Goal: Task Accomplishment & Management: Complete application form

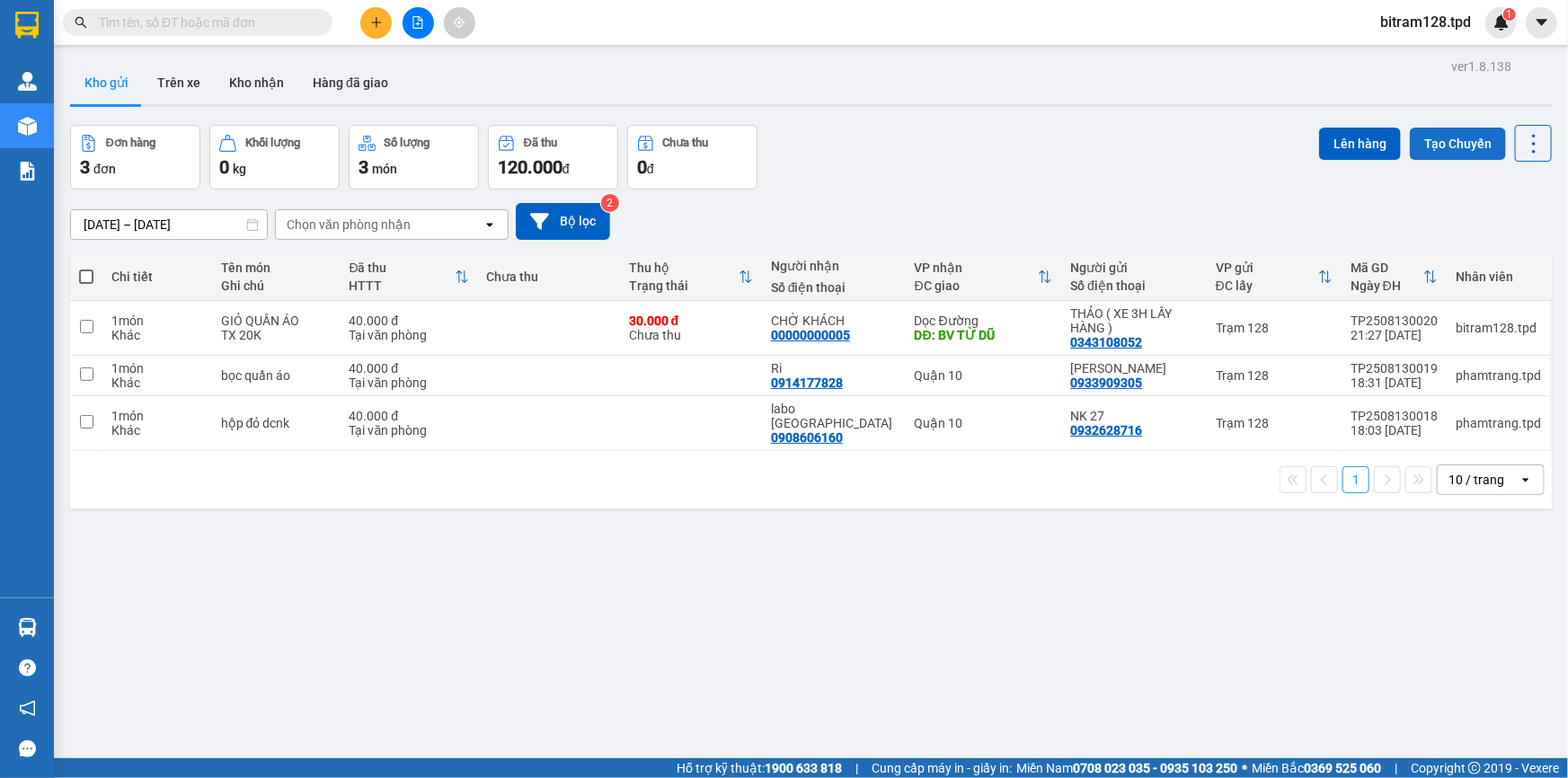
click at [1428, 146] on button "Tạo Chuyến" at bounding box center [1457, 144] width 96 height 33
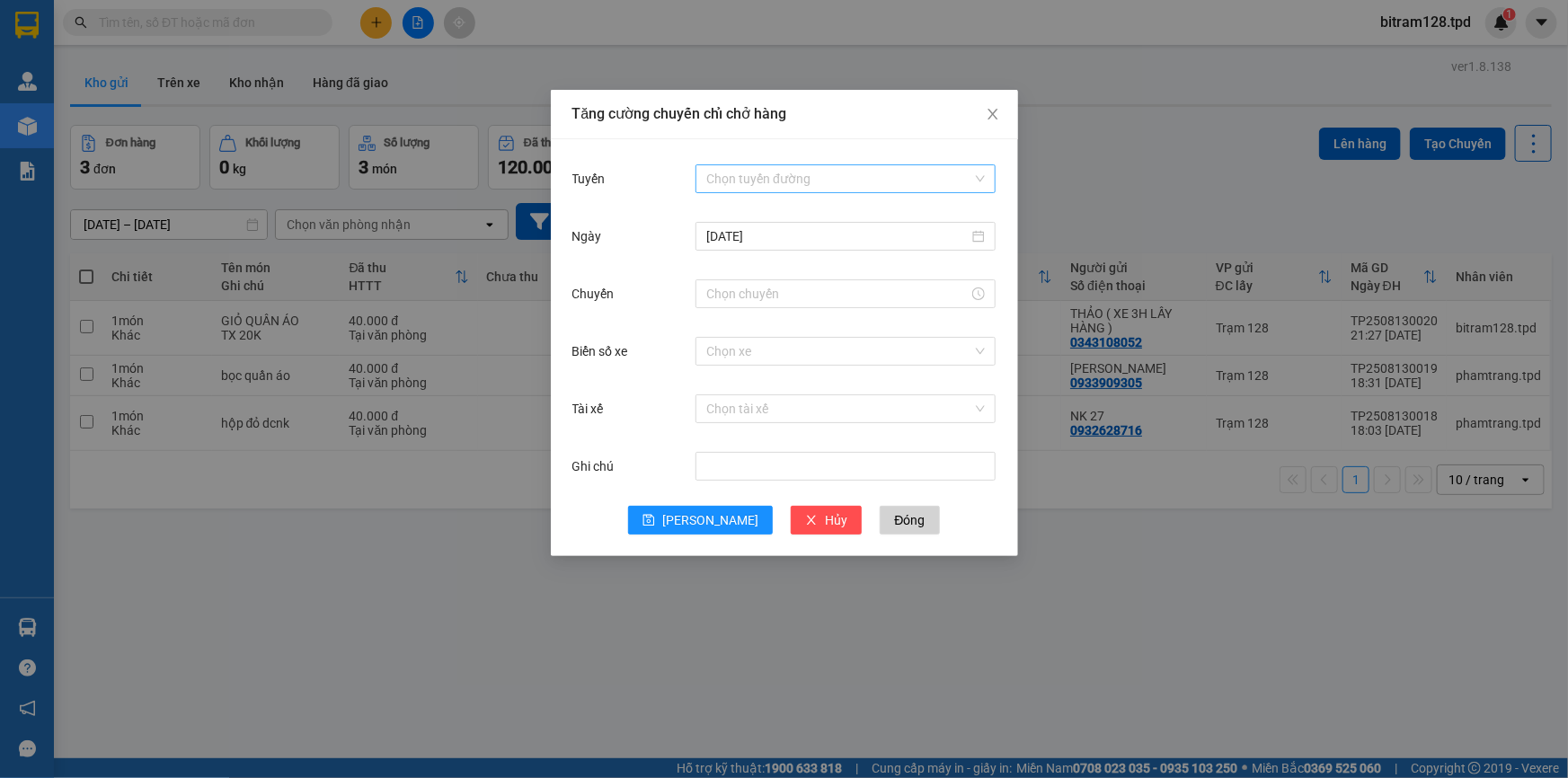
click at [736, 180] on input "Tuyến" at bounding box center [839, 178] width 266 height 27
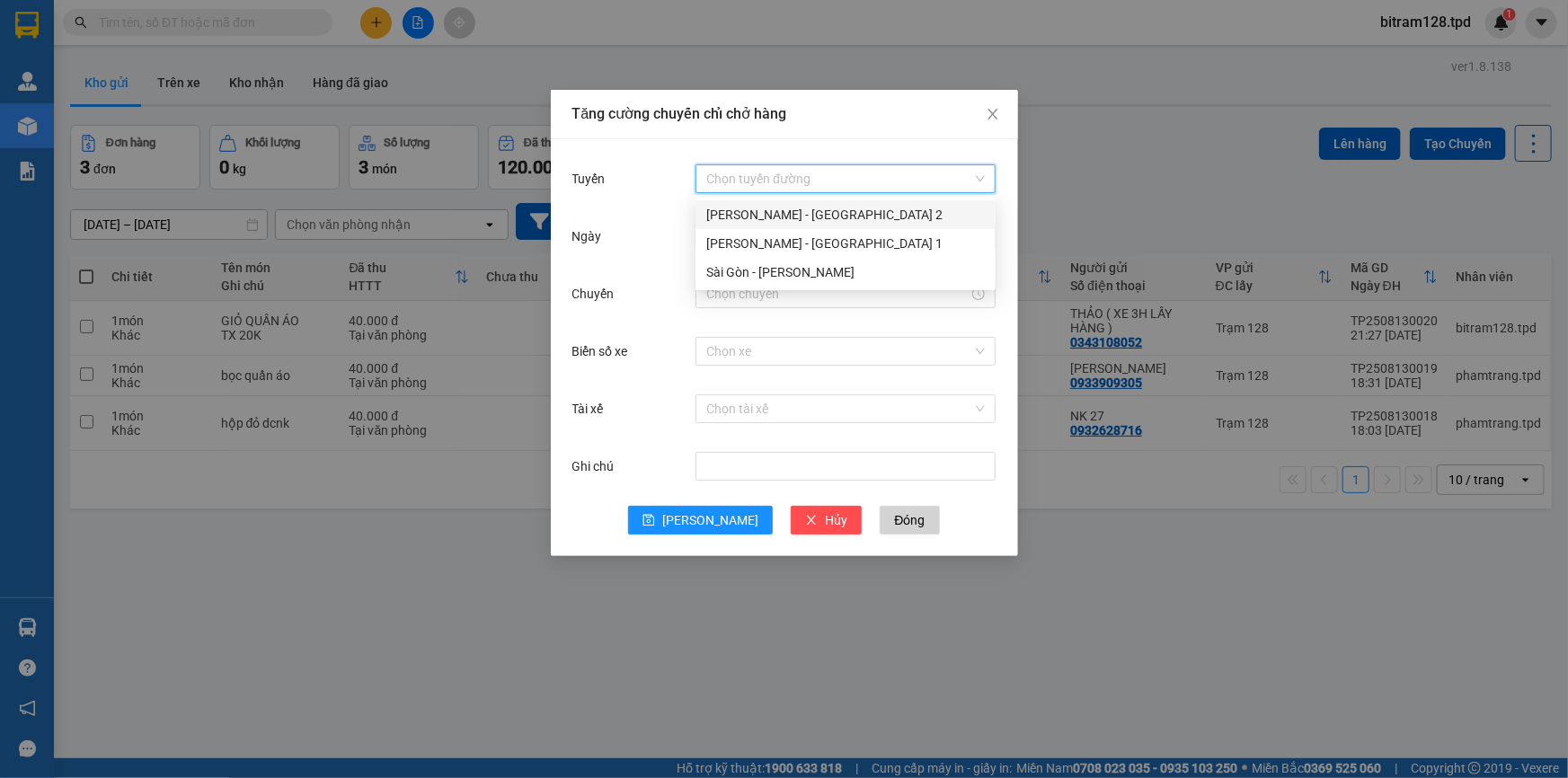
click at [748, 218] on div "[PERSON_NAME] - [GEOGRAPHIC_DATA] 2" at bounding box center [846, 214] width 278 height 20
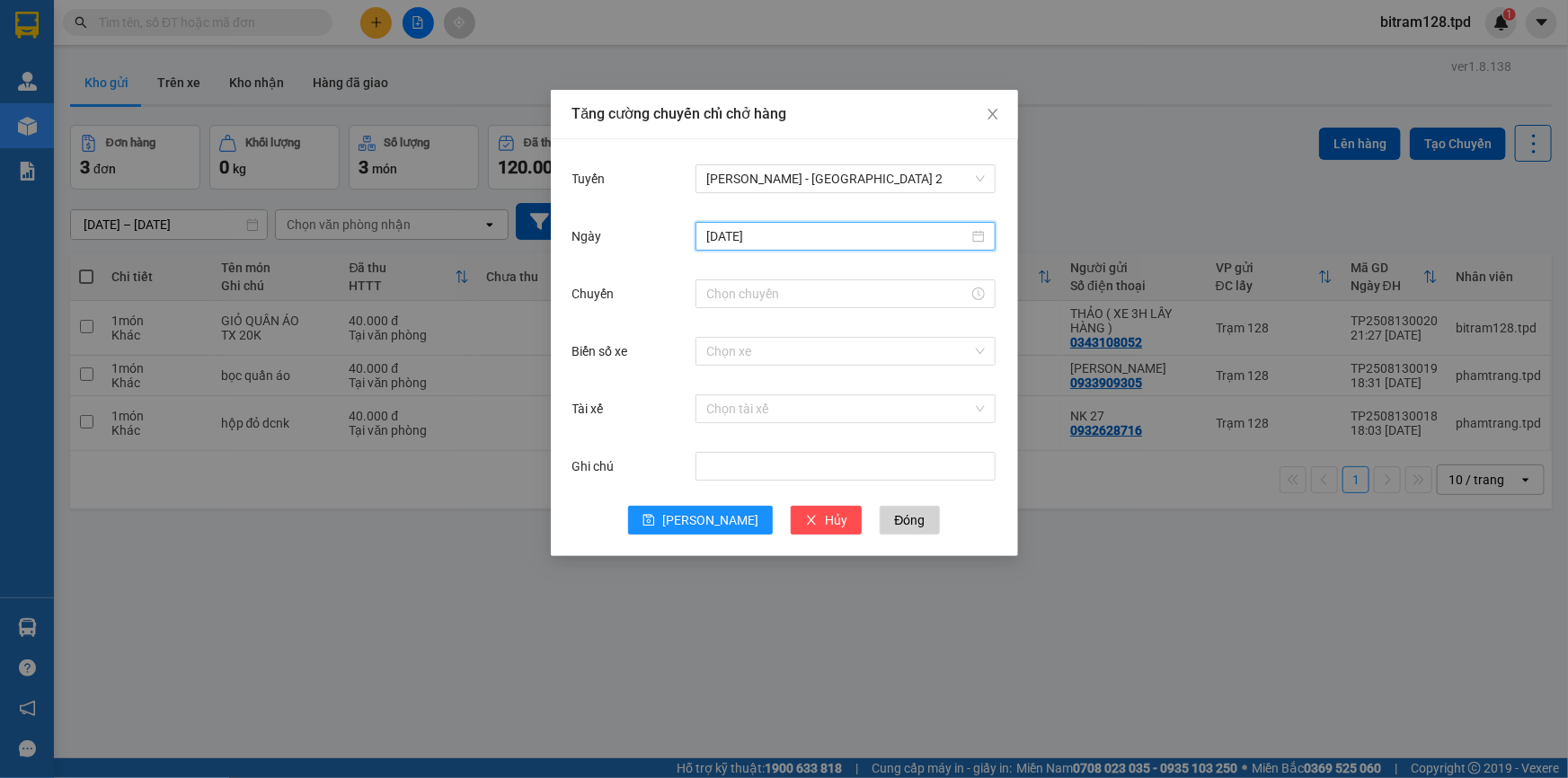
click at [776, 237] on input "[DATE]" at bounding box center [837, 236] width 262 height 20
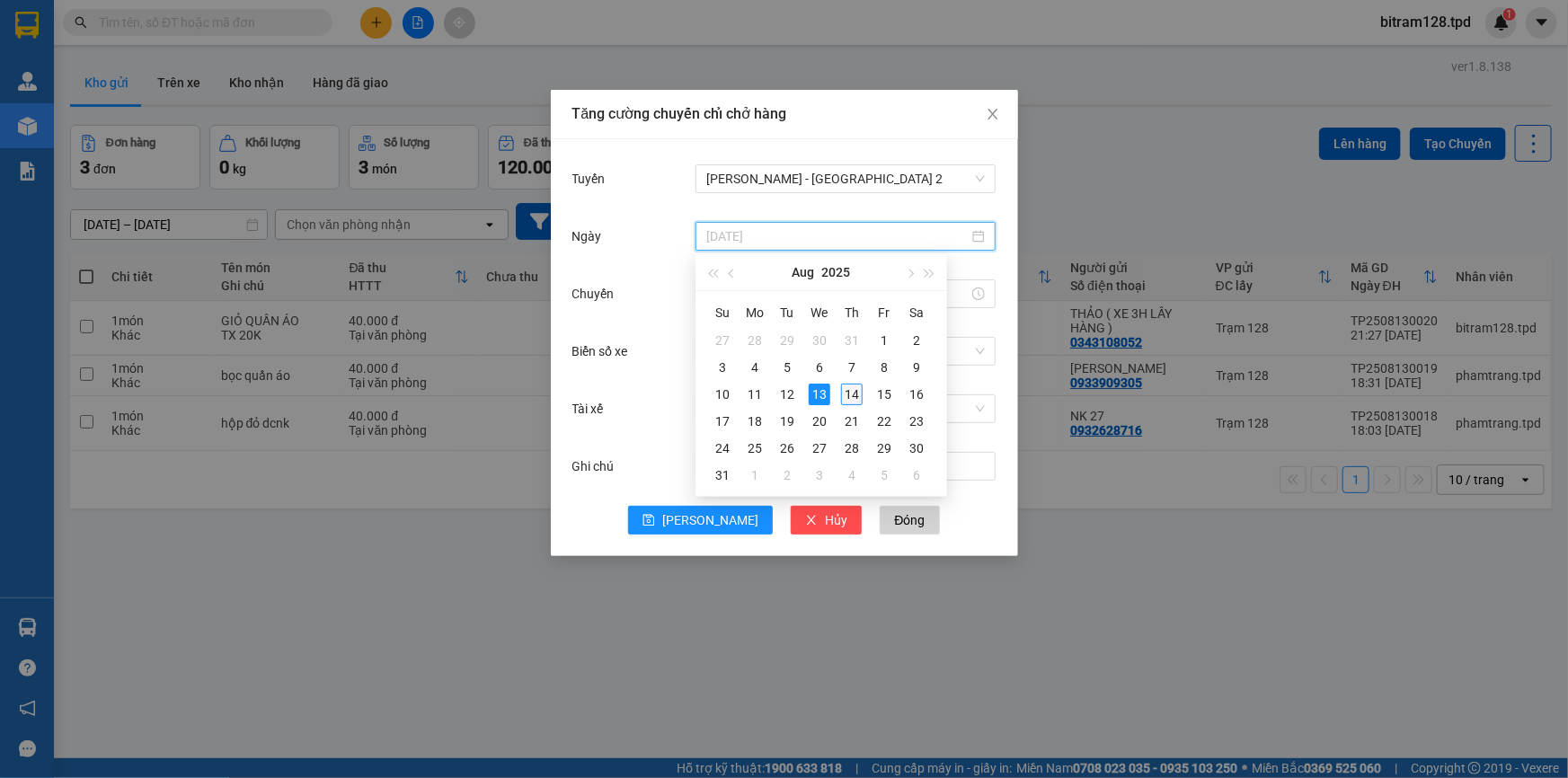
type input "[DATE]"
click at [847, 395] on div "14" at bounding box center [851, 394] width 21 height 21
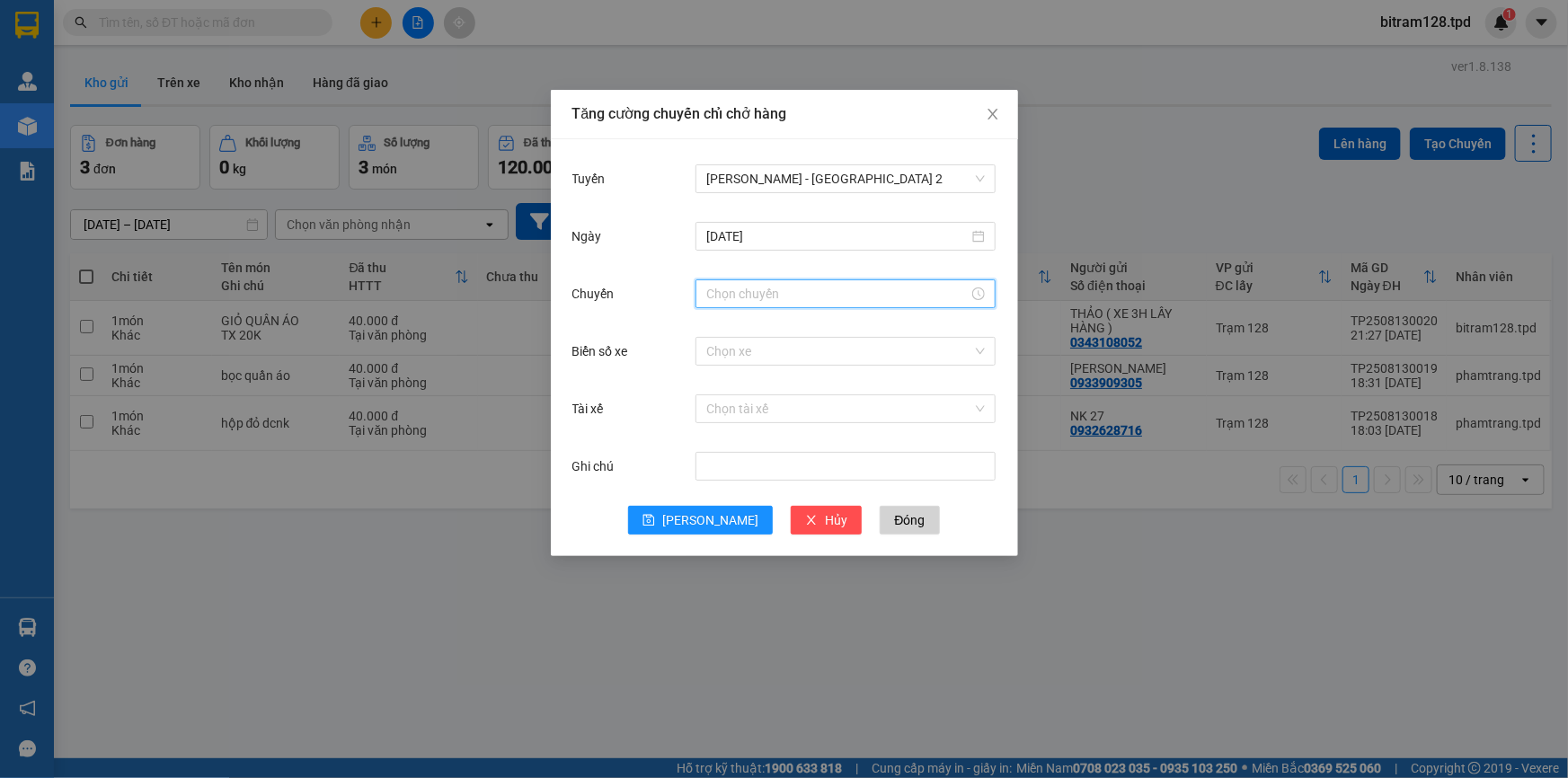
click at [761, 300] on input "Chuyến" at bounding box center [837, 293] width 262 height 20
click at [724, 351] on div "01" at bounding box center [721, 353] width 50 height 25
type input "01:00"
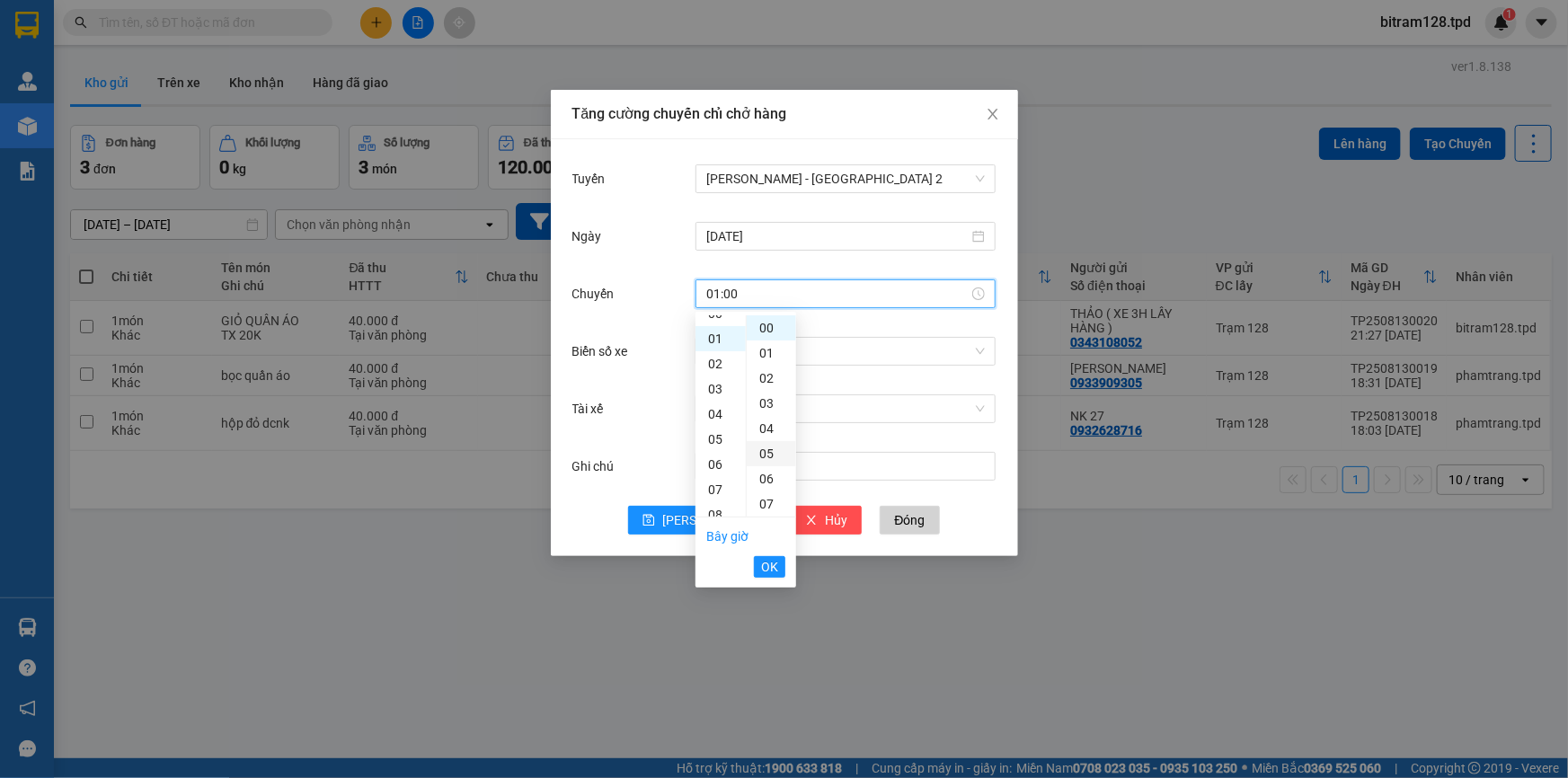
scroll to position [24, 0]
click at [770, 567] on span "OK" at bounding box center [769, 566] width 17 height 20
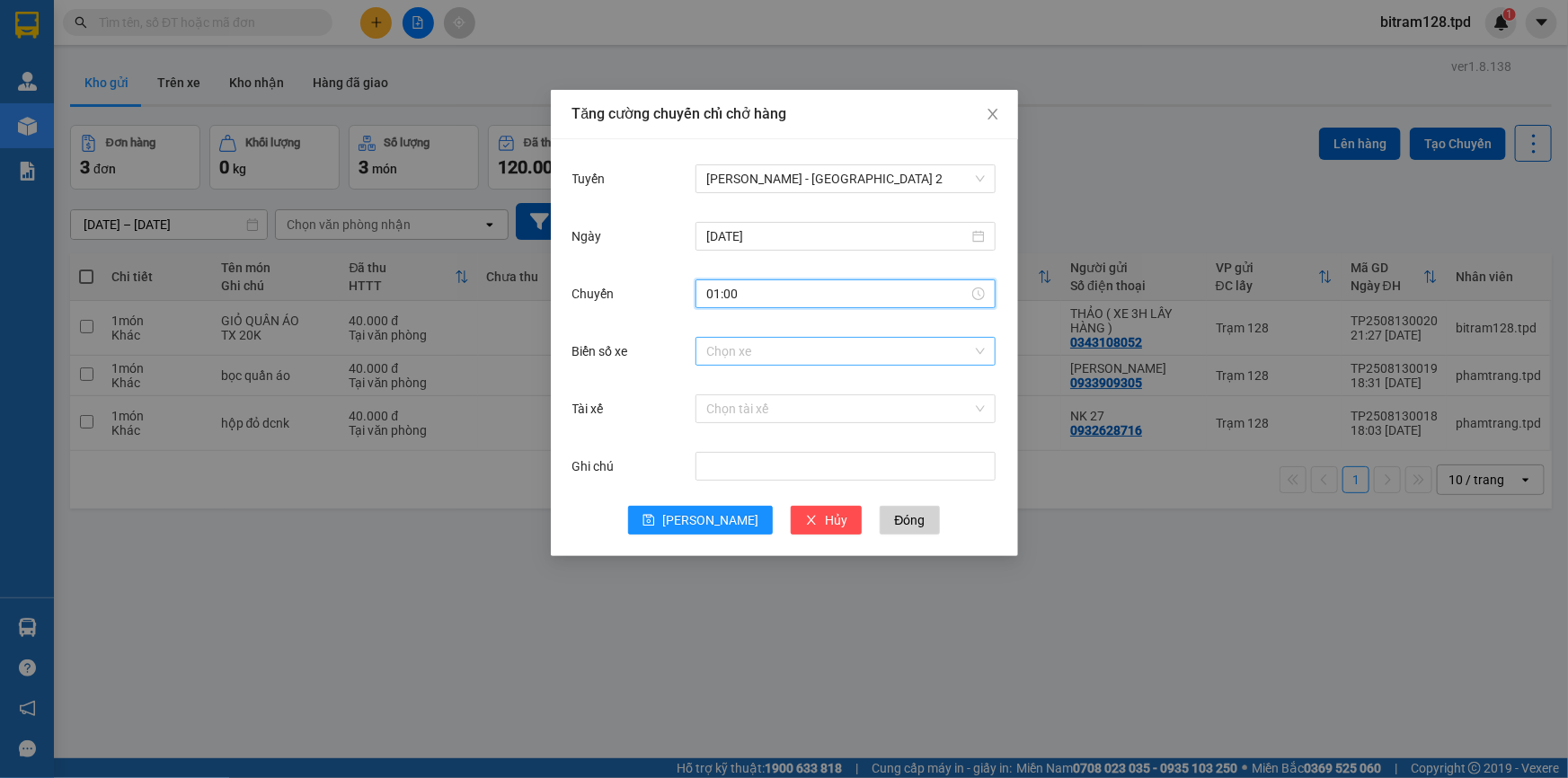
click at [756, 352] on input "Biển số xe" at bounding box center [839, 351] width 266 height 27
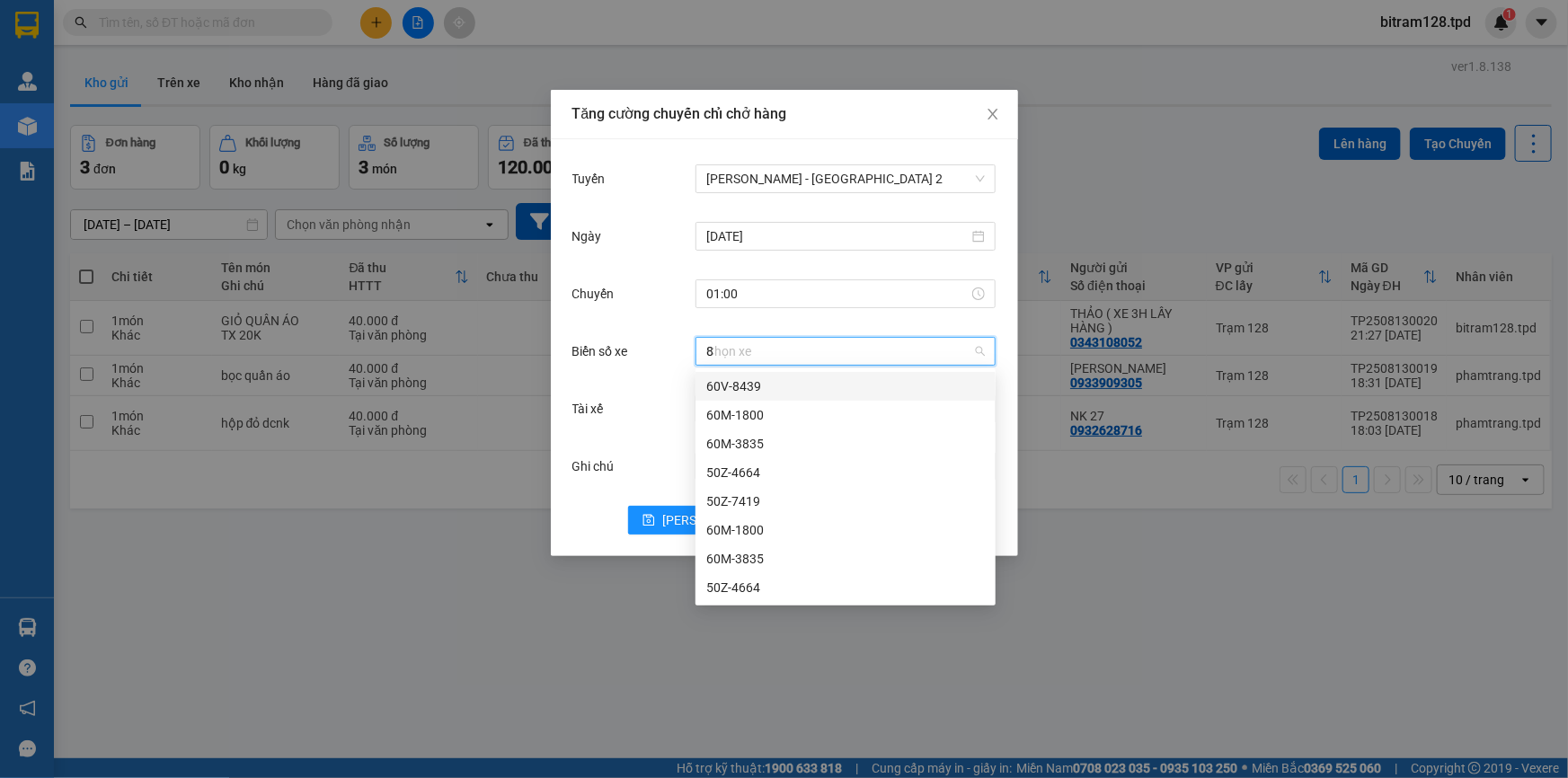
type input "89"
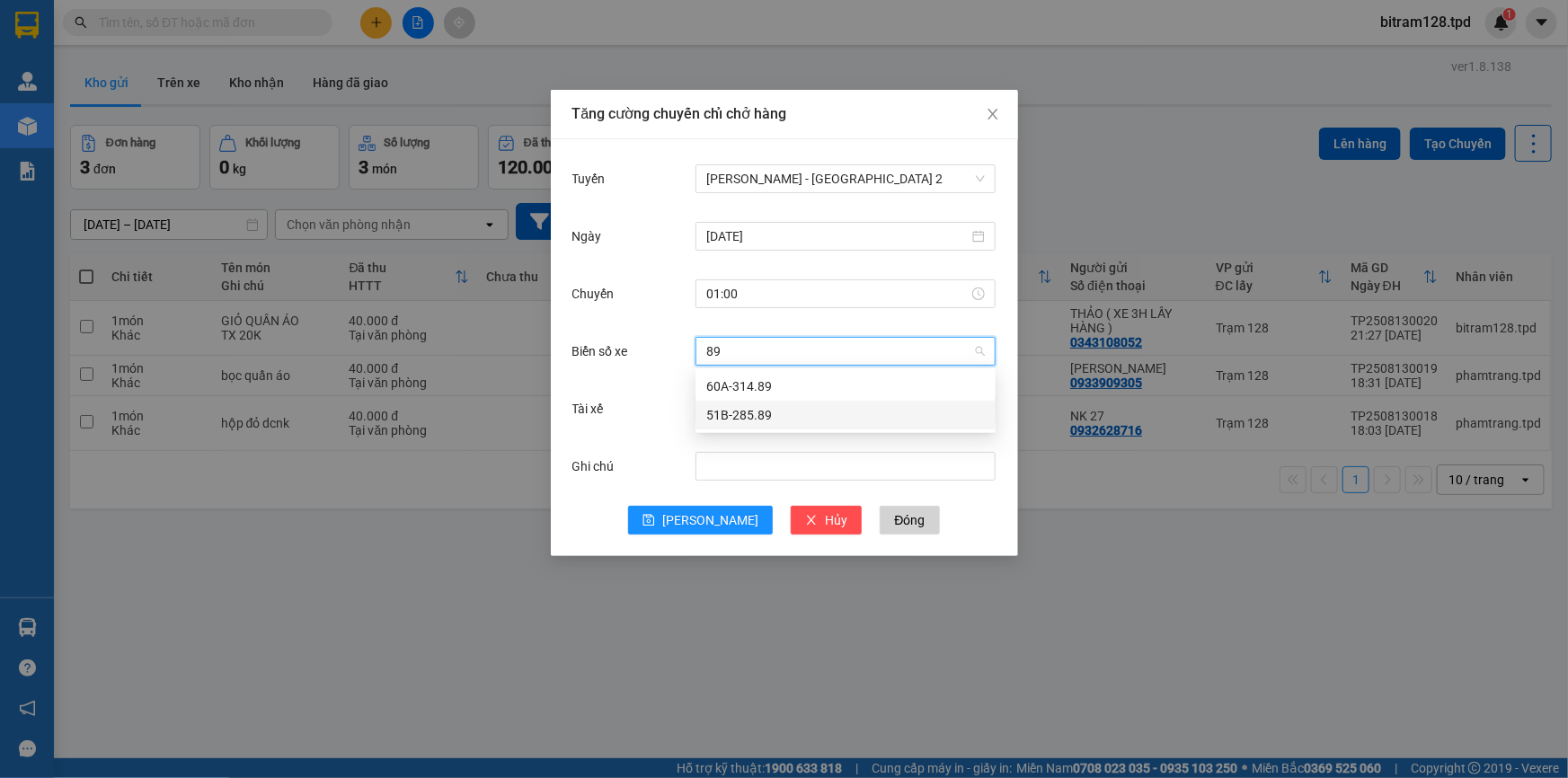
click at [751, 421] on div "51B-285.89" at bounding box center [846, 414] width 278 height 20
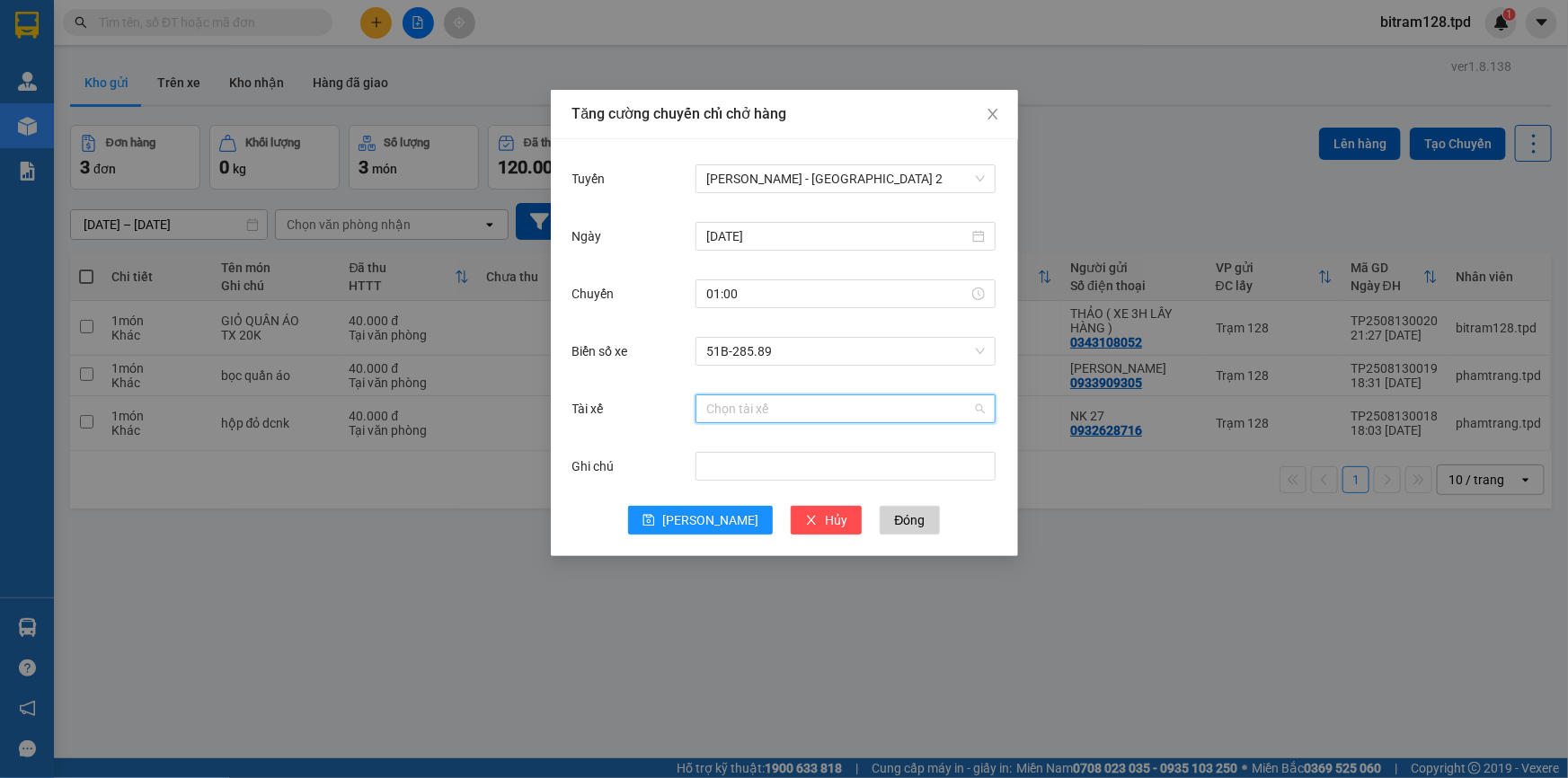
click at [755, 403] on input "Tài xế" at bounding box center [839, 409] width 266 height 27
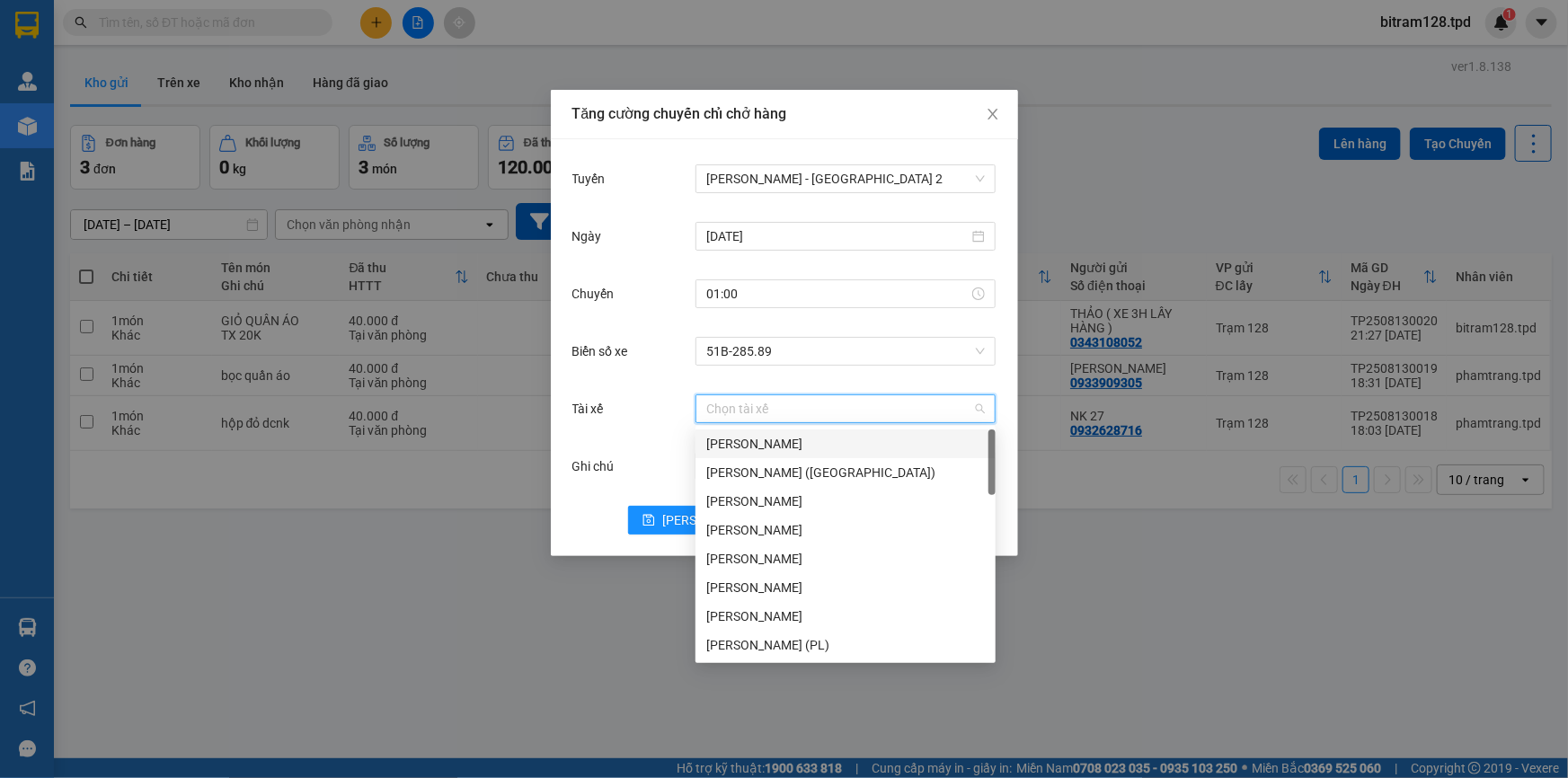
drag, startPoint x: 759, startPoint y: 438, endPoint x: 769, endPoint y: 457, distance: 21.5
click at [760, 439] on div "[PERSON_NAME]" at bounding box center [846, 443] width 278 height 20
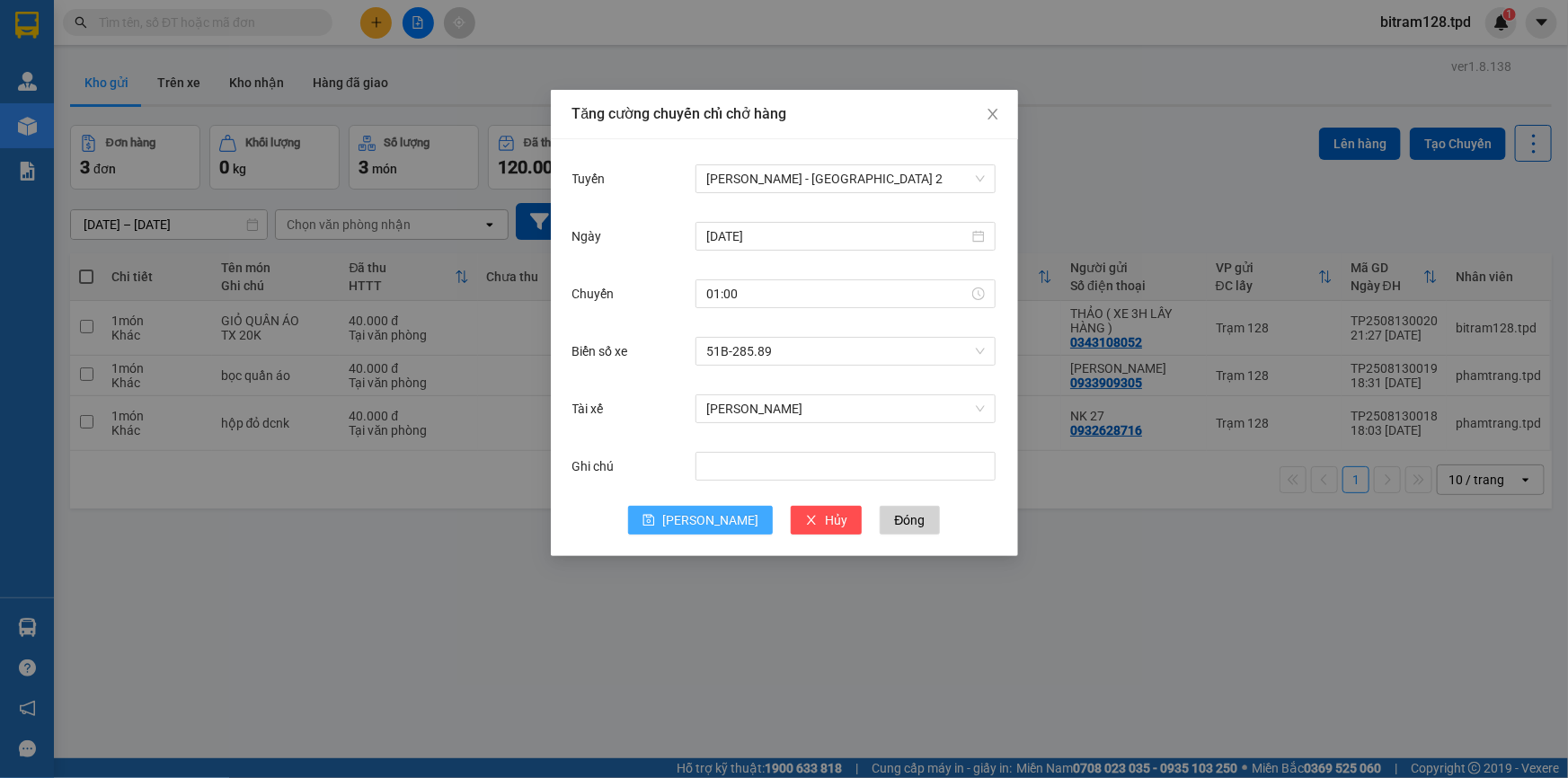
click at [696, 515] on button "[PERSON_NAME]" at bounding box center [700, 520] width 145 height 29
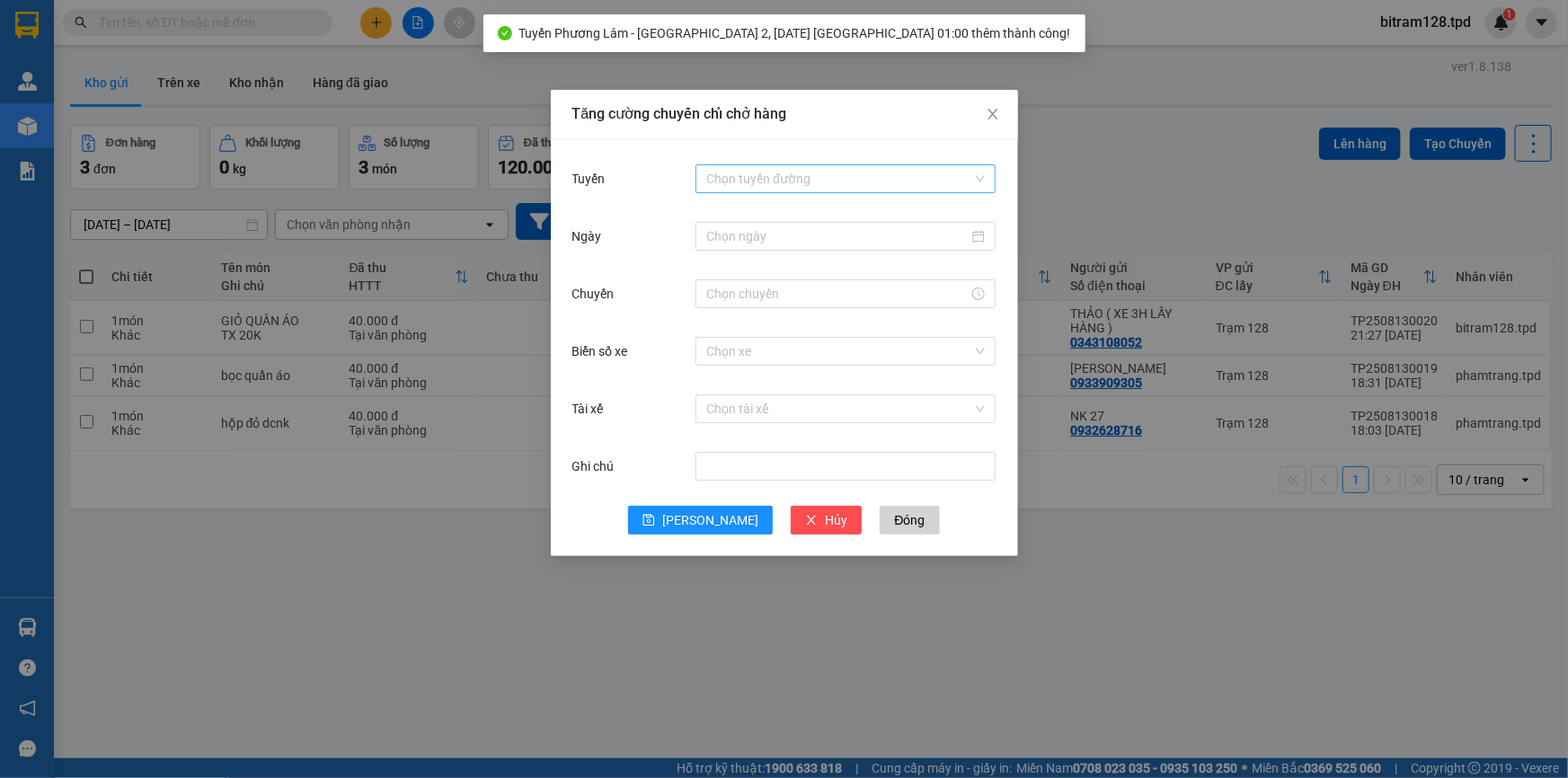
click at [751, 183] on input "Tuyến" at bounding box center [839, 178] width 266 height 27
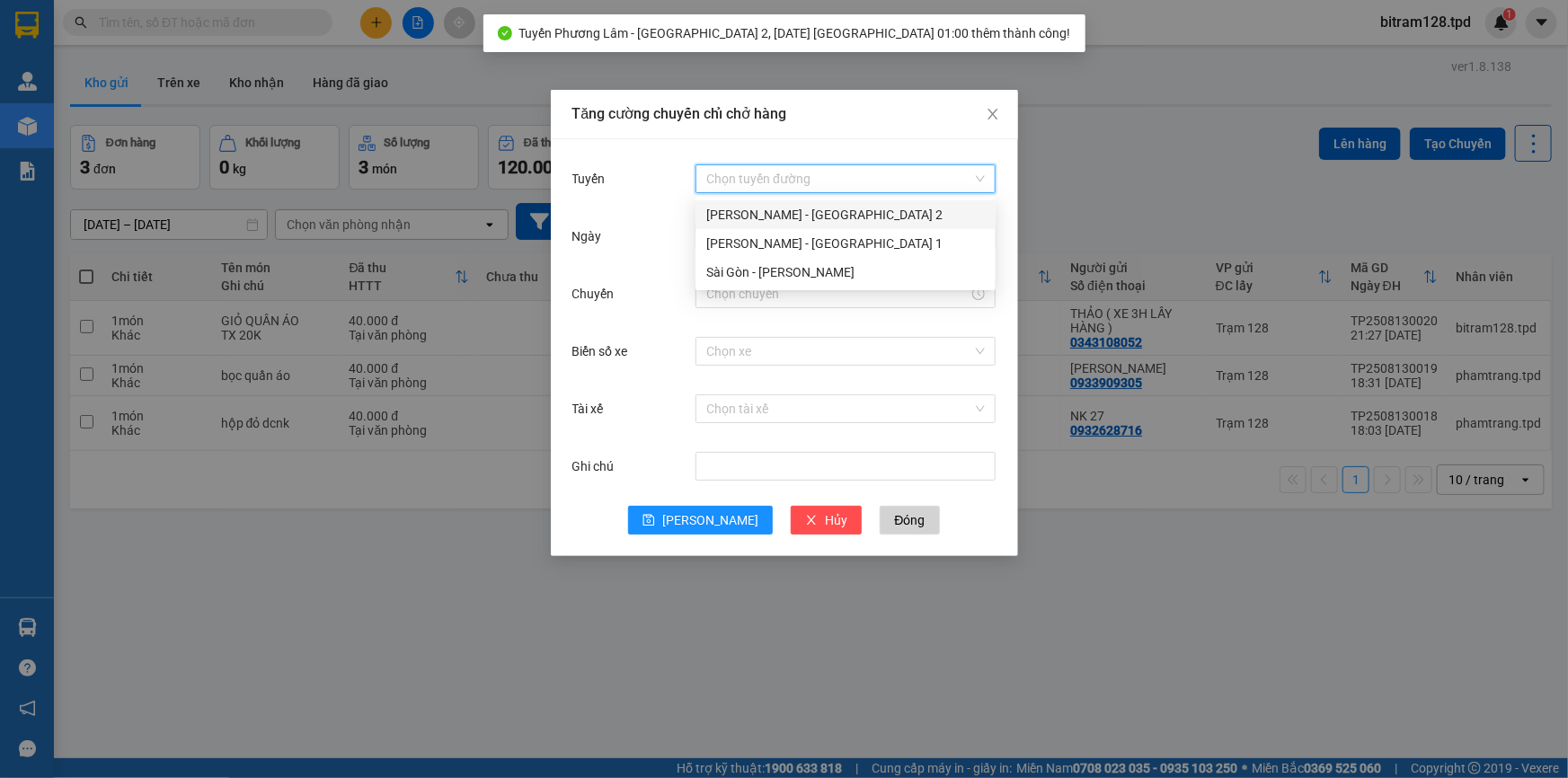
click at [755, 218] on div "[PERSON_NAME] - [GEOGRAPHIC_DATA] 2" at bounding box center [846, 214] width 278 height 20
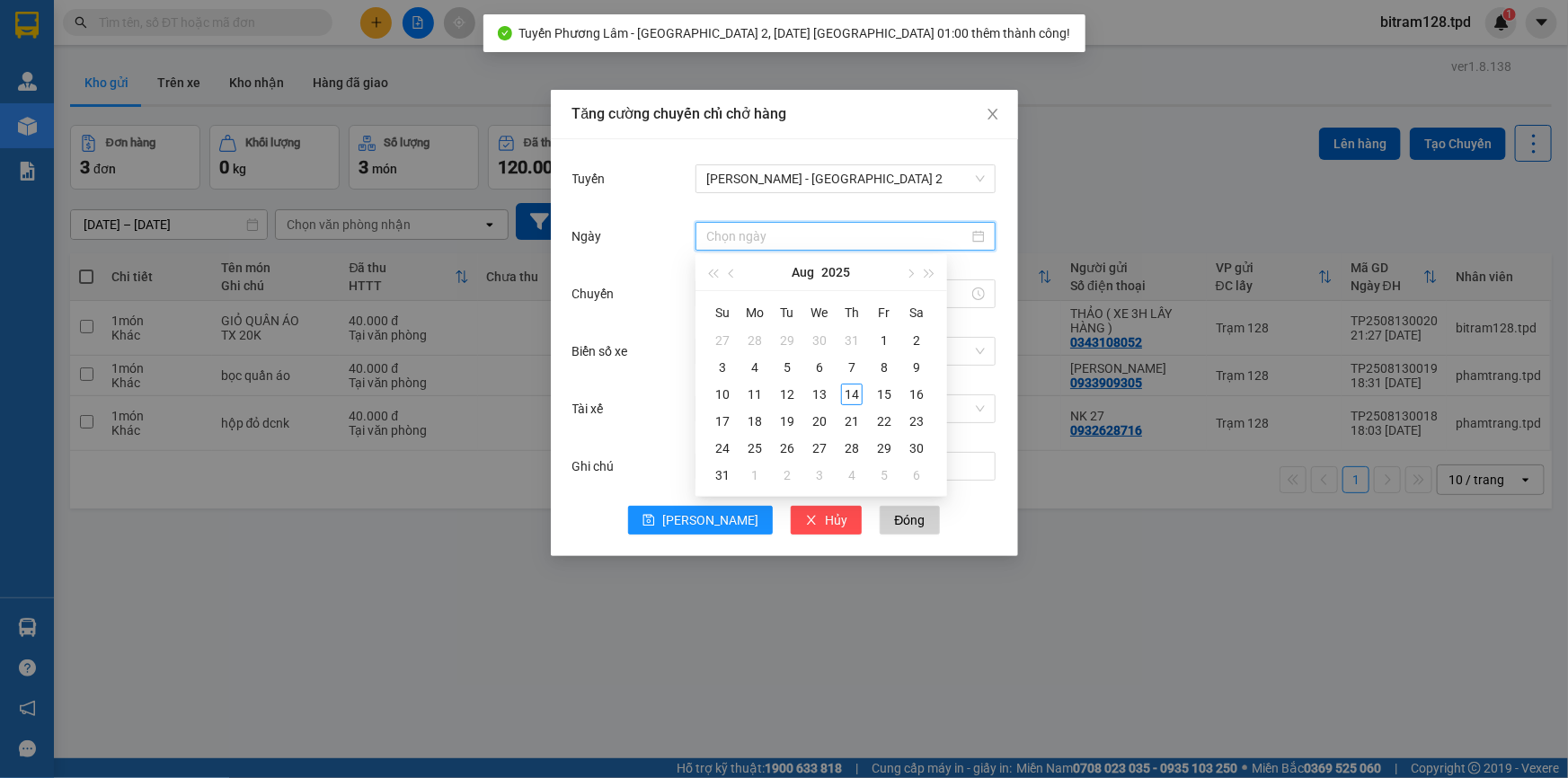
click at [759, 243] on input "Ngày" at bounding box center [837, 236] width 262 height 20
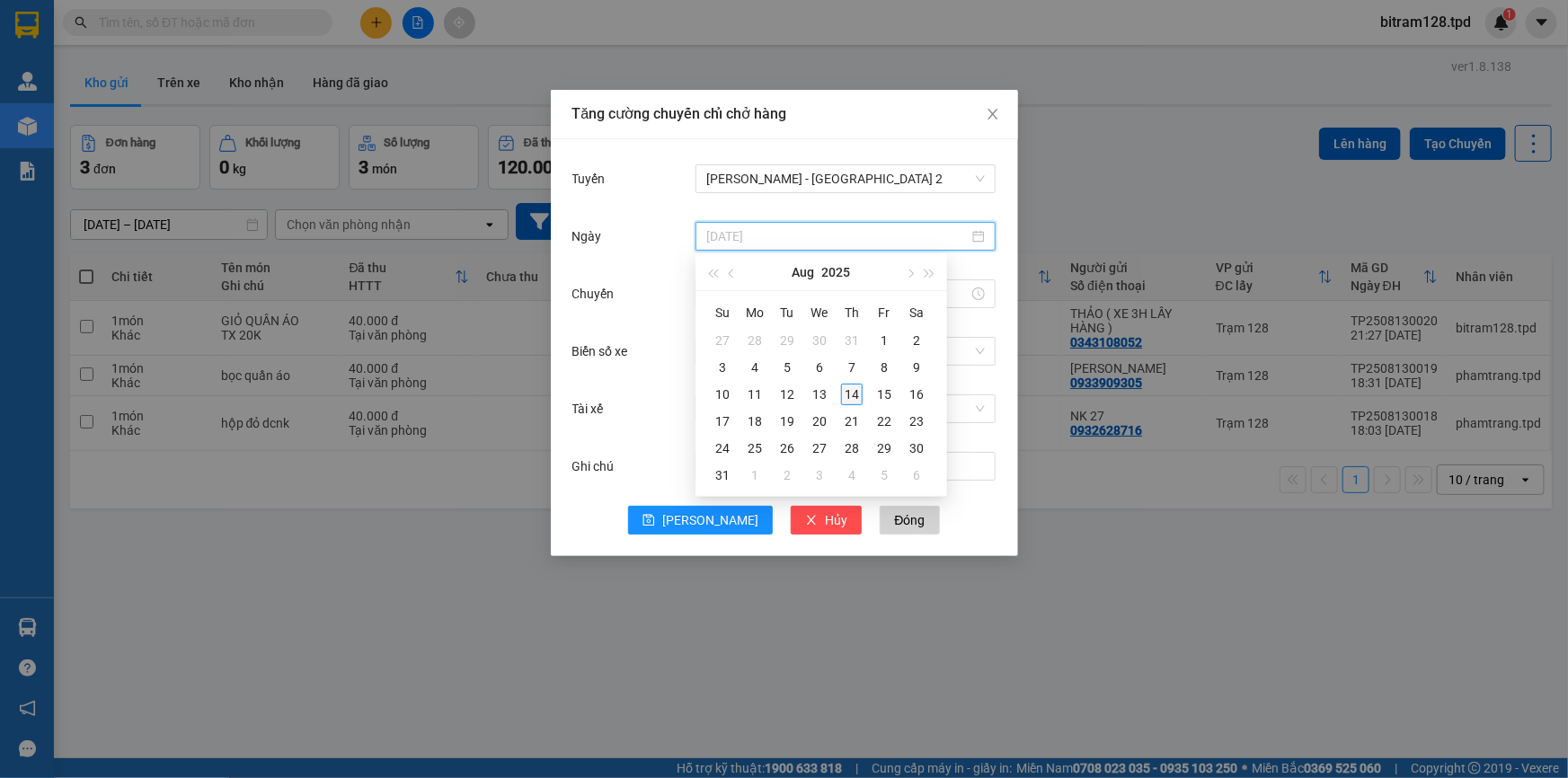
type input "[DATE]"
click at [859, 401] on div "14" at bounding box center [851, 394] width 21 height 21
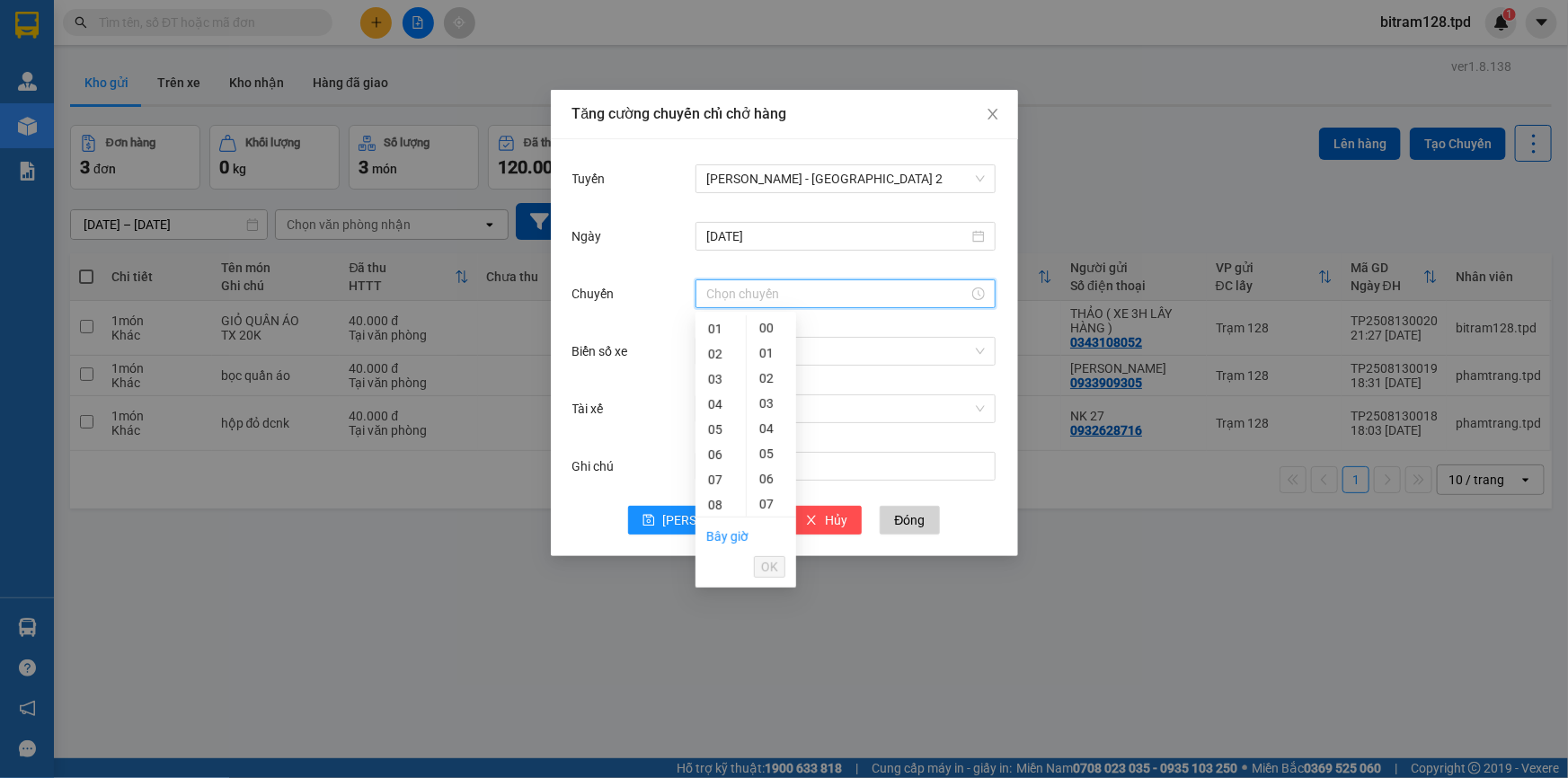
click at [740, 291] on input "Chuyến" at bounding box center [837, 293] width 262 height 20
click at [708, 373] on div "03" at bounding box center [721, 379] width 50 height 25
type input "03:00"
click at [761, 562] on span "OK" at bounding box center [769, 566] width 17 height 20
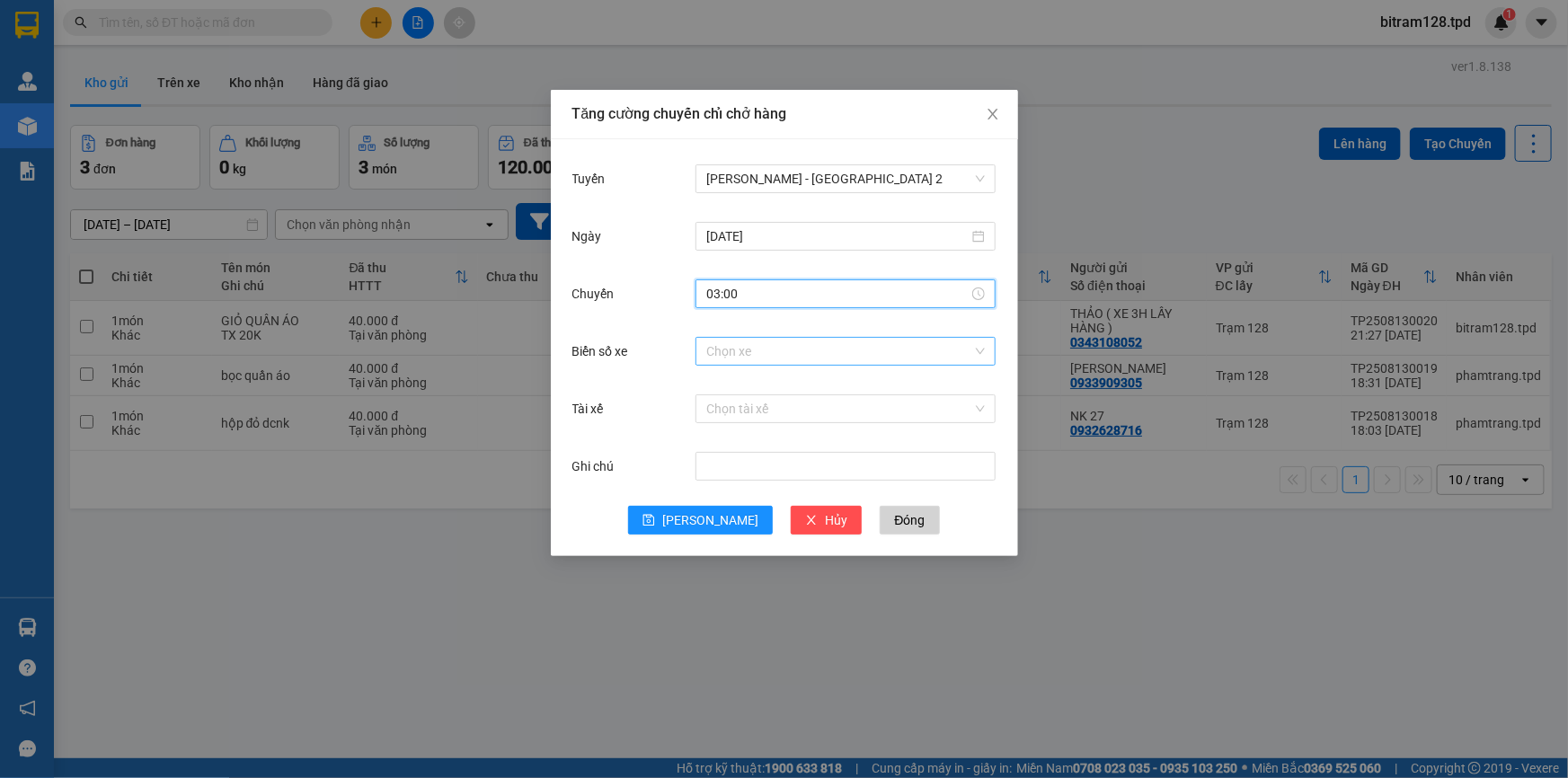
click at [729, 346] on input "Biển số xe" at bounding box center [839, 351] width 266 height 27
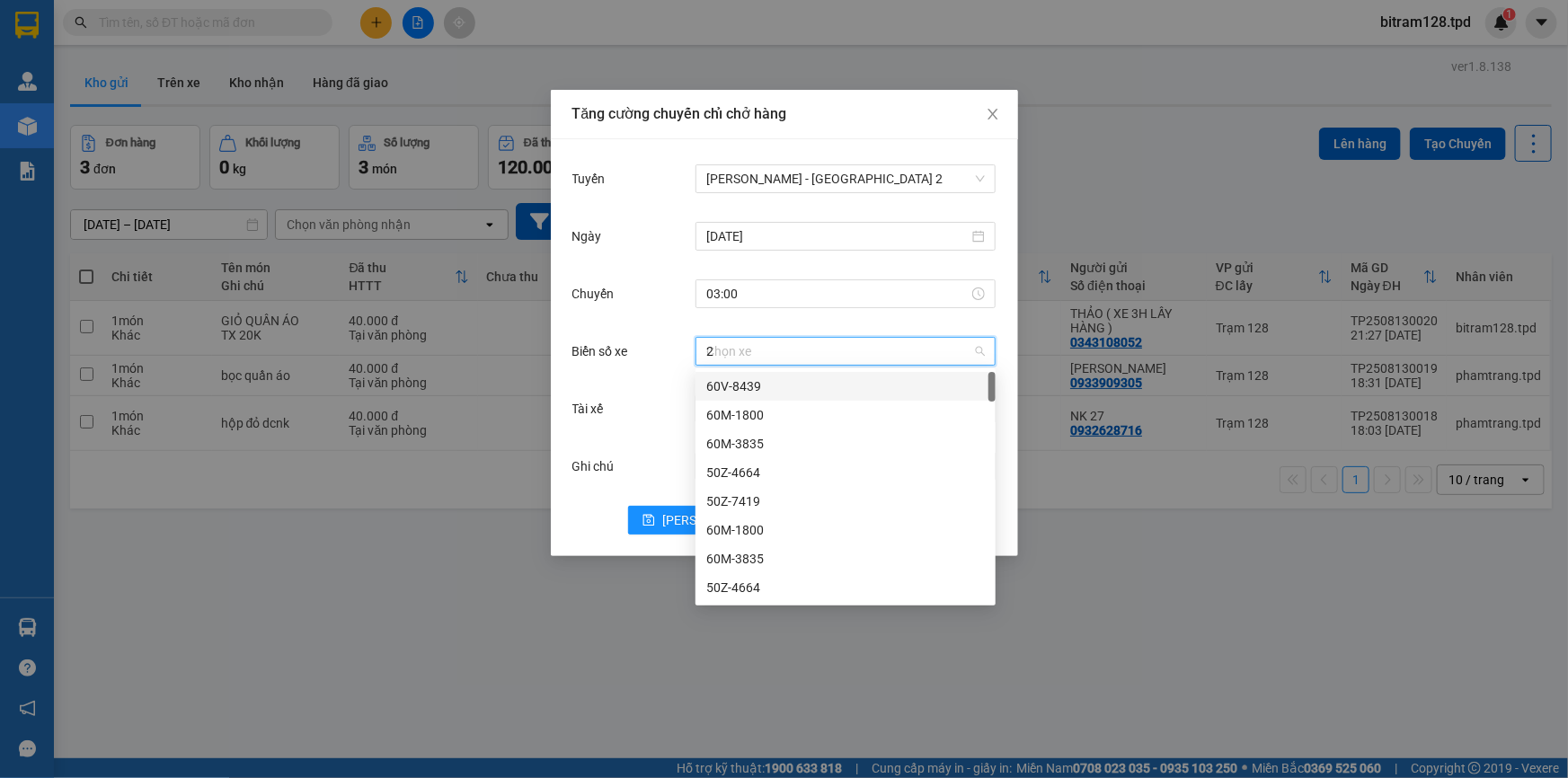
type input "26"
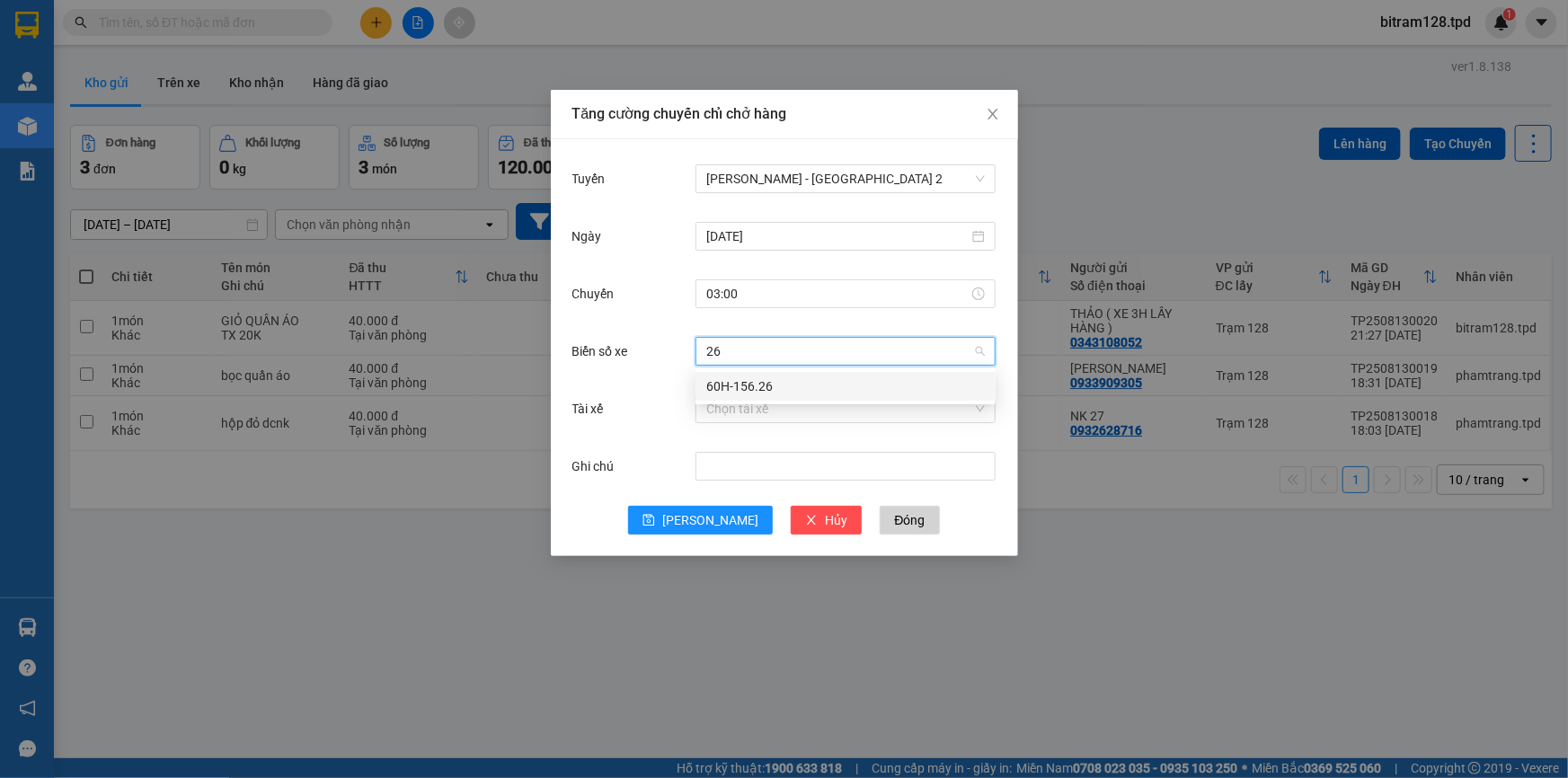
click at [735, 387] on div "60H-156.26" at bounding box center [846, 385] width 278 height 20
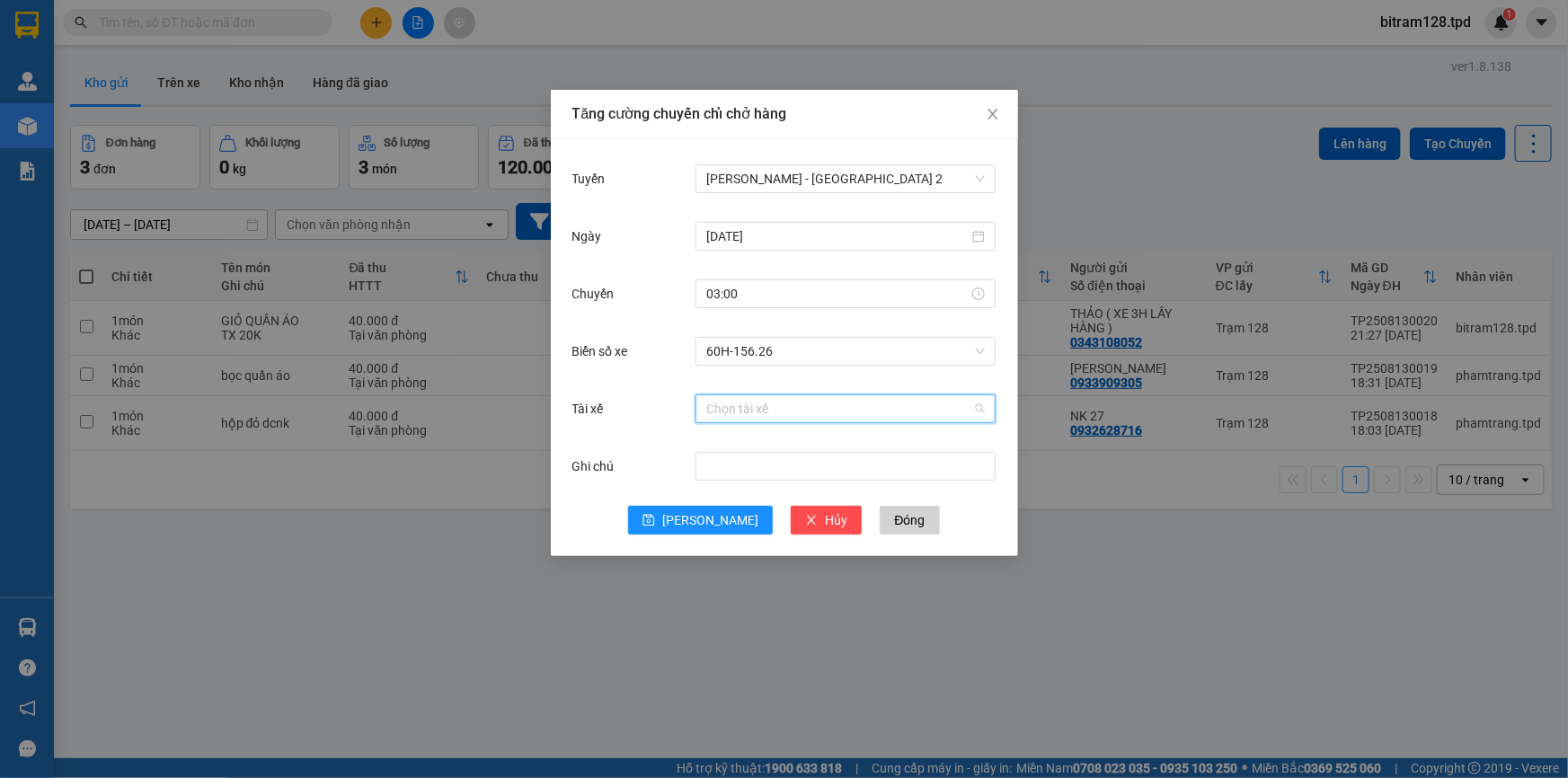
click at [746, 412] on input "Tài xế" at bounding box center [839, 409] width 266 height 27
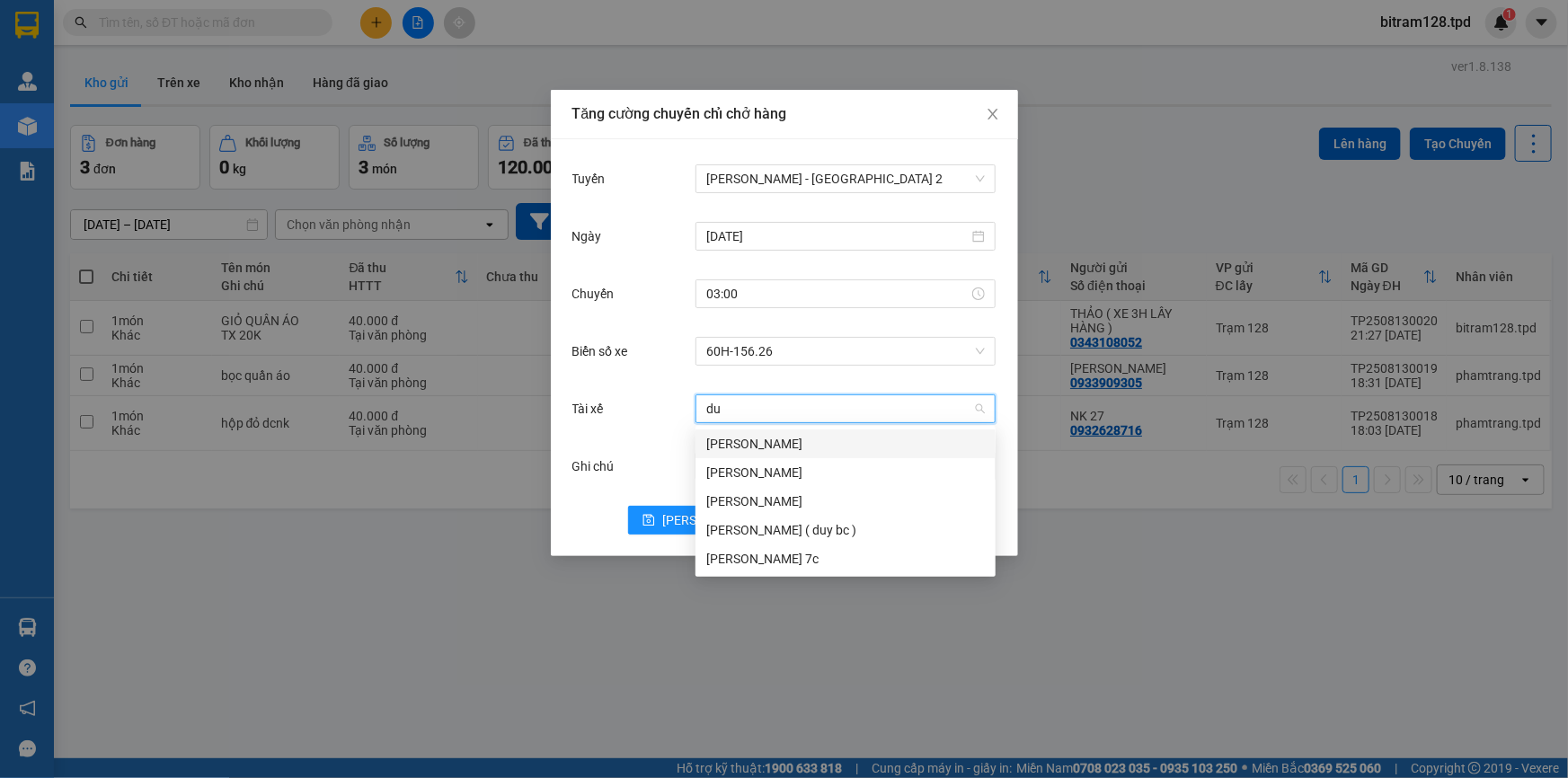
type input "duy"
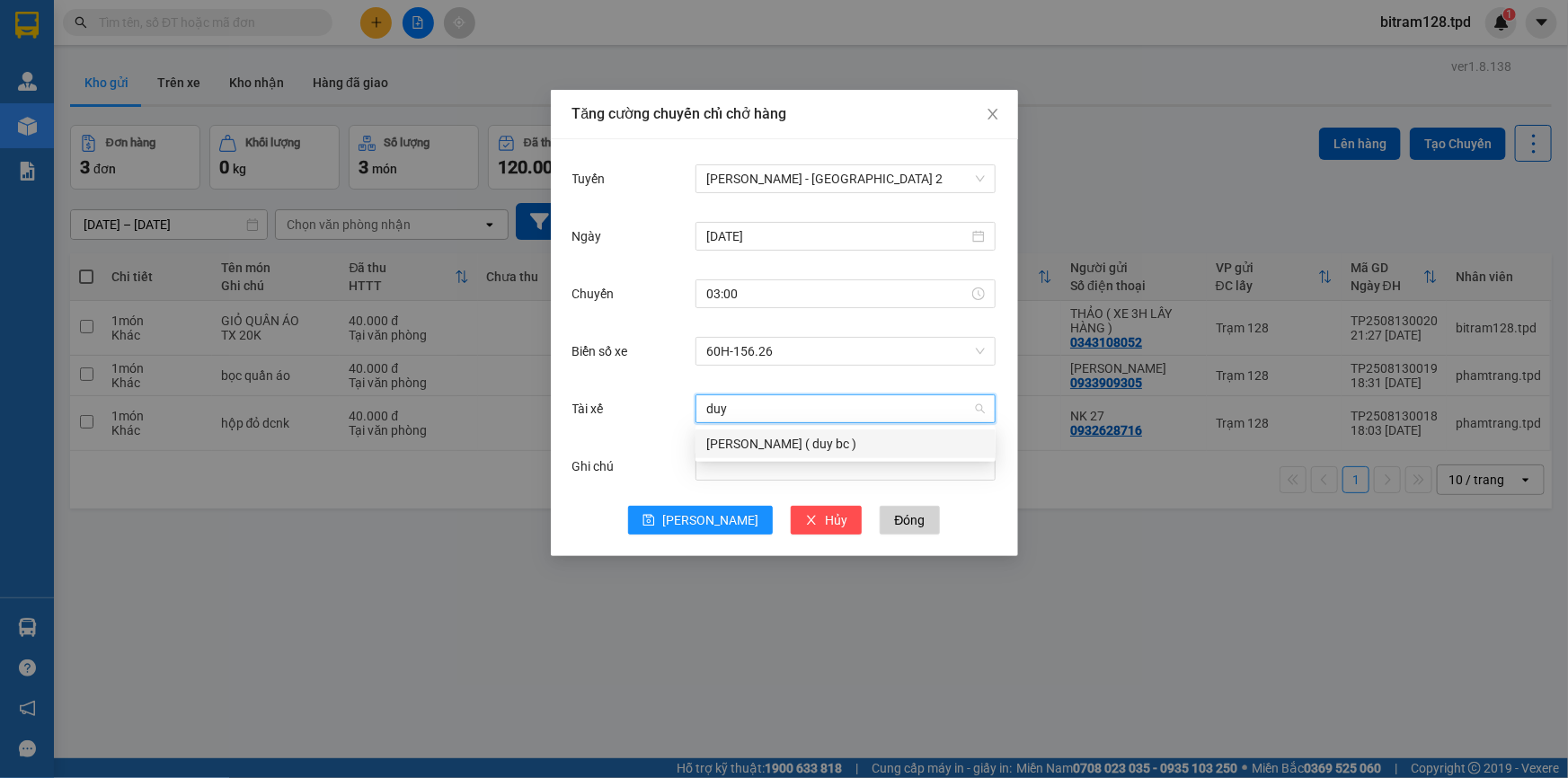
click at [777, 444] on div "[PERSON_NAME] ( duy bc )" at bounding box center [846, 443] width 278 height 20
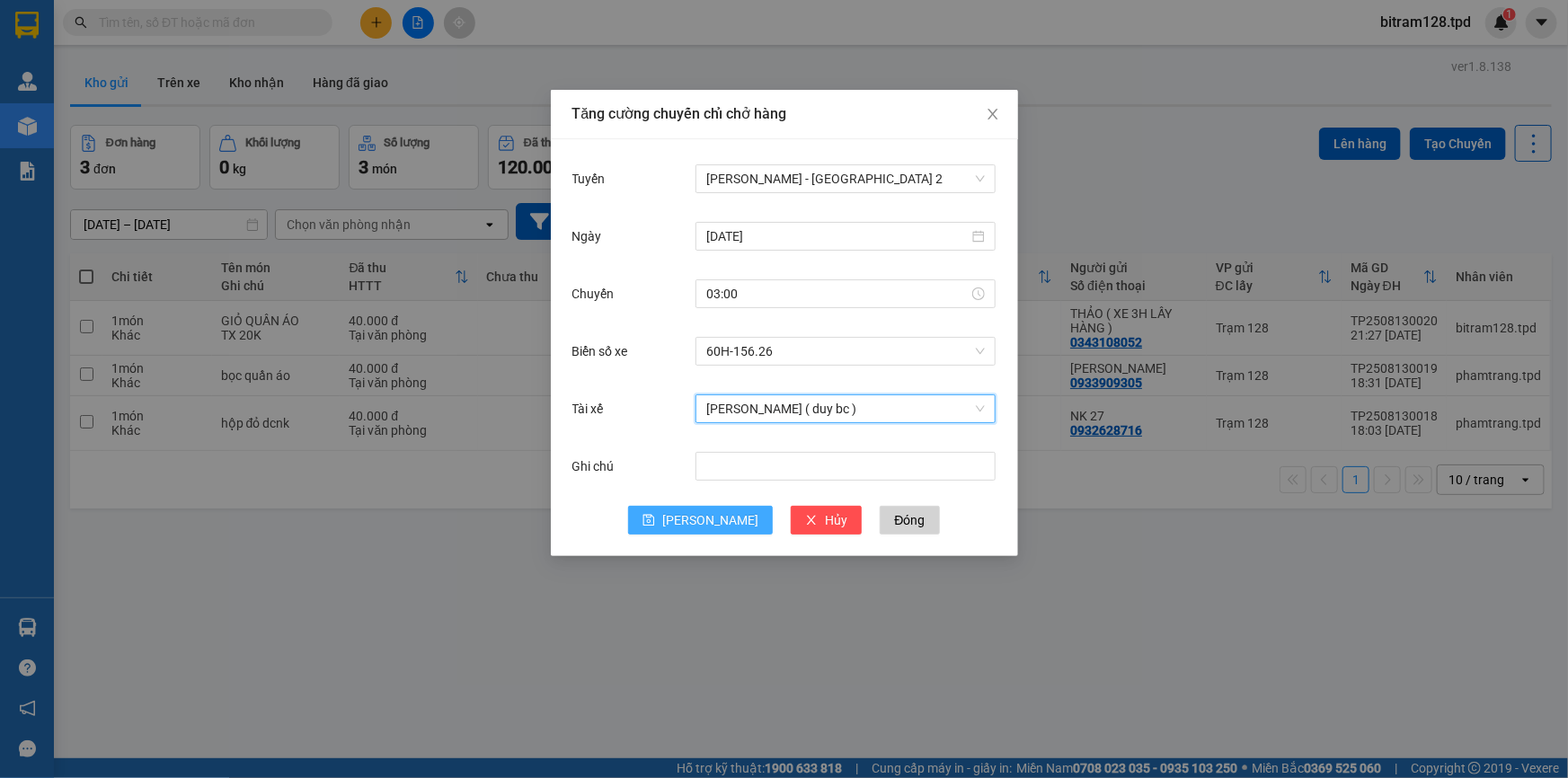
drag, startPoint x: 707, startPoint y: 527, endPoint x: 705, endPoint y: 513, distance: 14.1
click at [706, 521] on span "[PERSON_NAME]" at bounding box center [709, 520] width 96 height 20
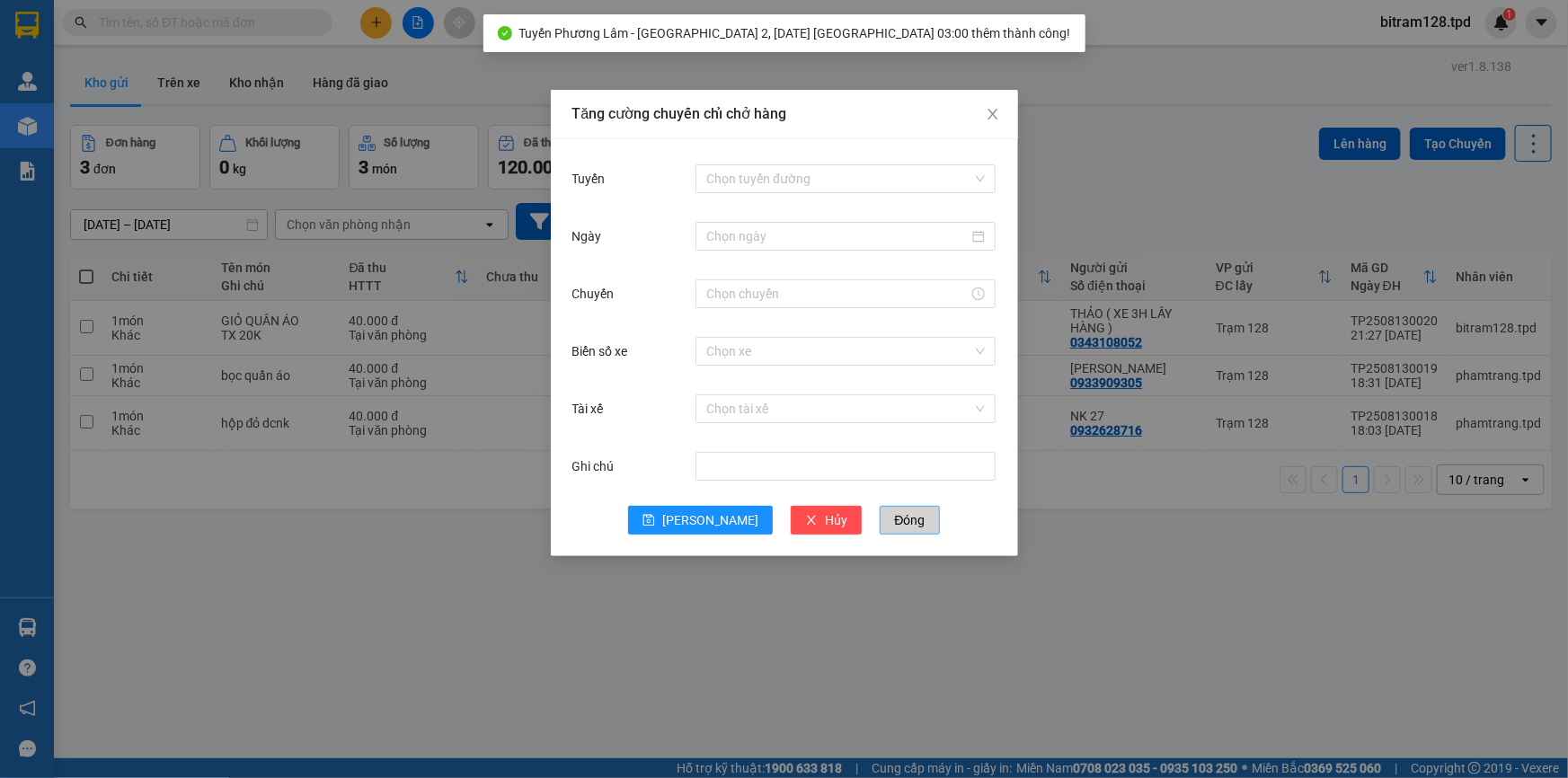
click at [894, 529] on span "Đóng" at bounding box center [909, 520] width 31 height 20
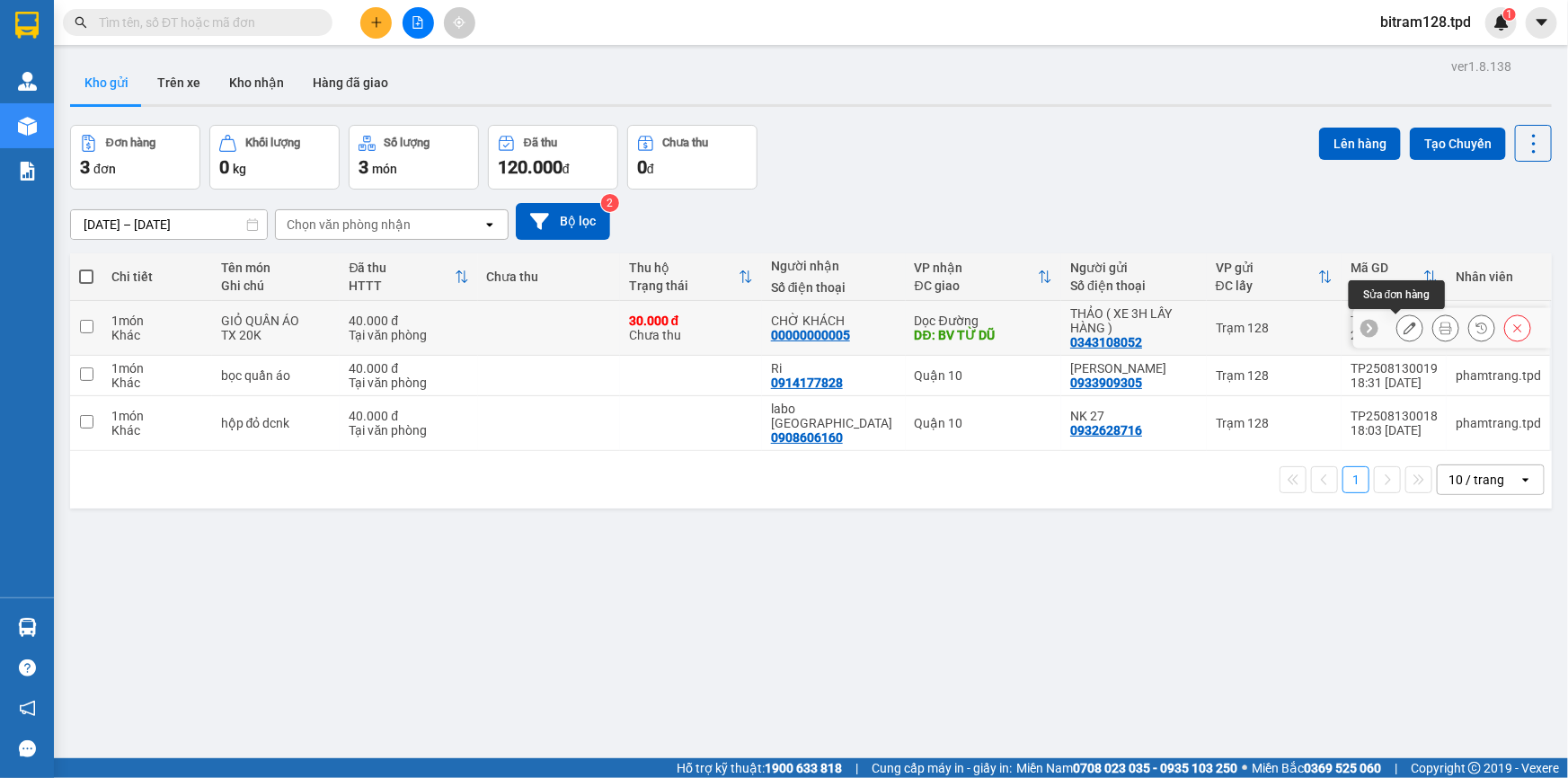
click at [1404, 329] on icon at bounding box center [1409, 327] width 12 height 12
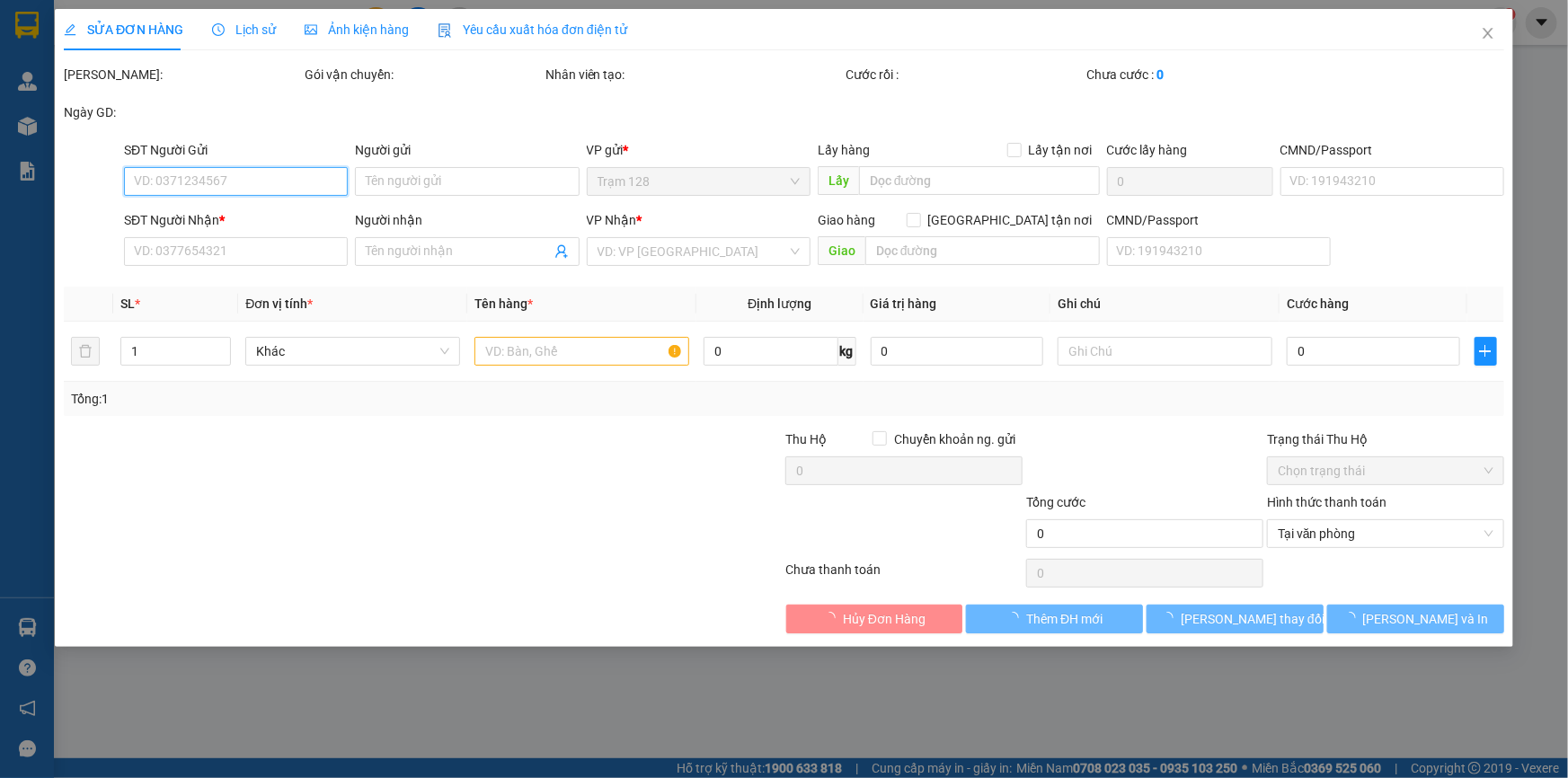
type input "0343108052"
type input "THẢO ( XE 3H LẤY HÀNG )"
type input "00000000005"
type input "CHỜ KHÁCH"
type input "BV TỪ DŨ"
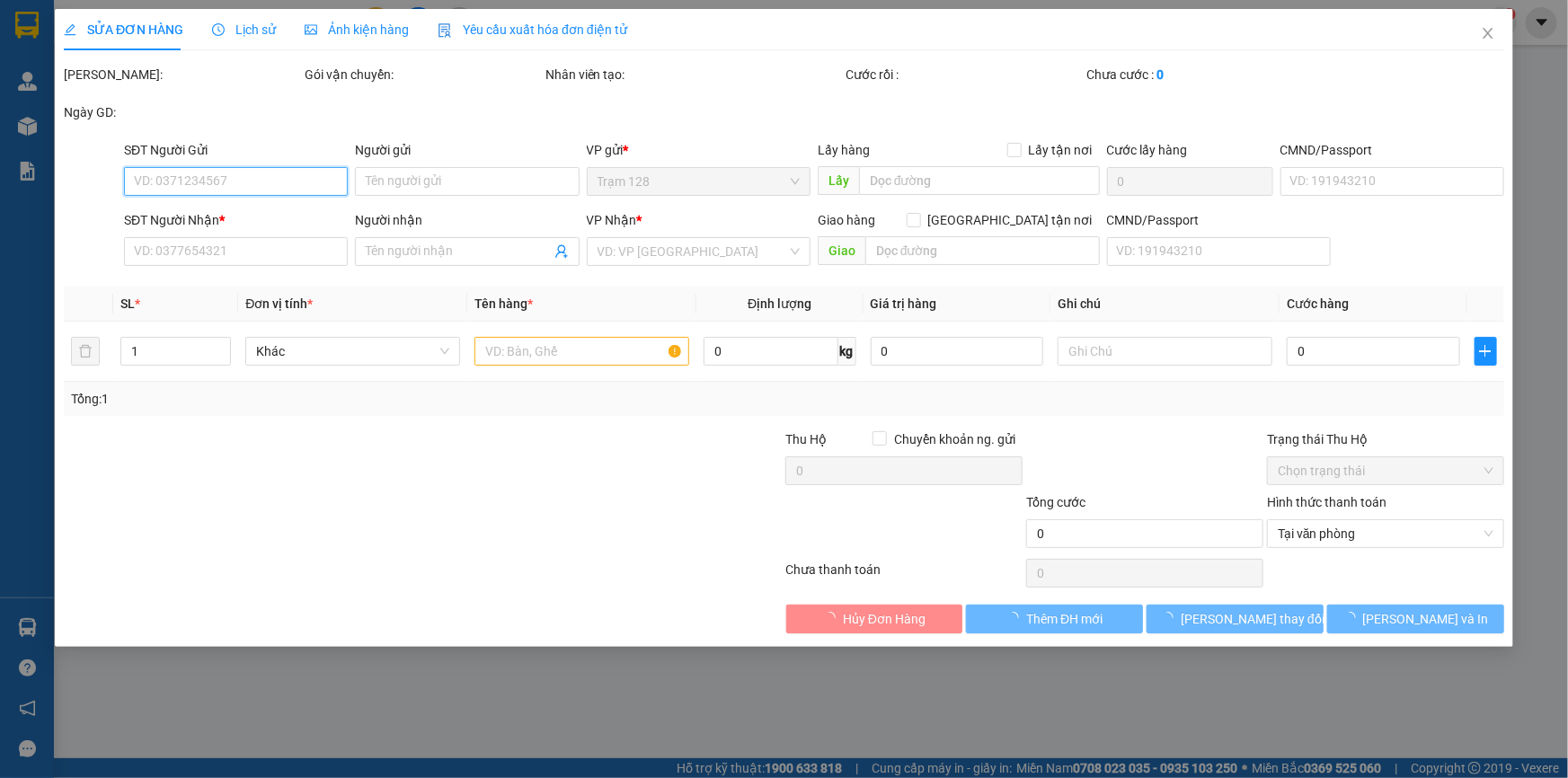
type input "30.000"
type input "40.000"
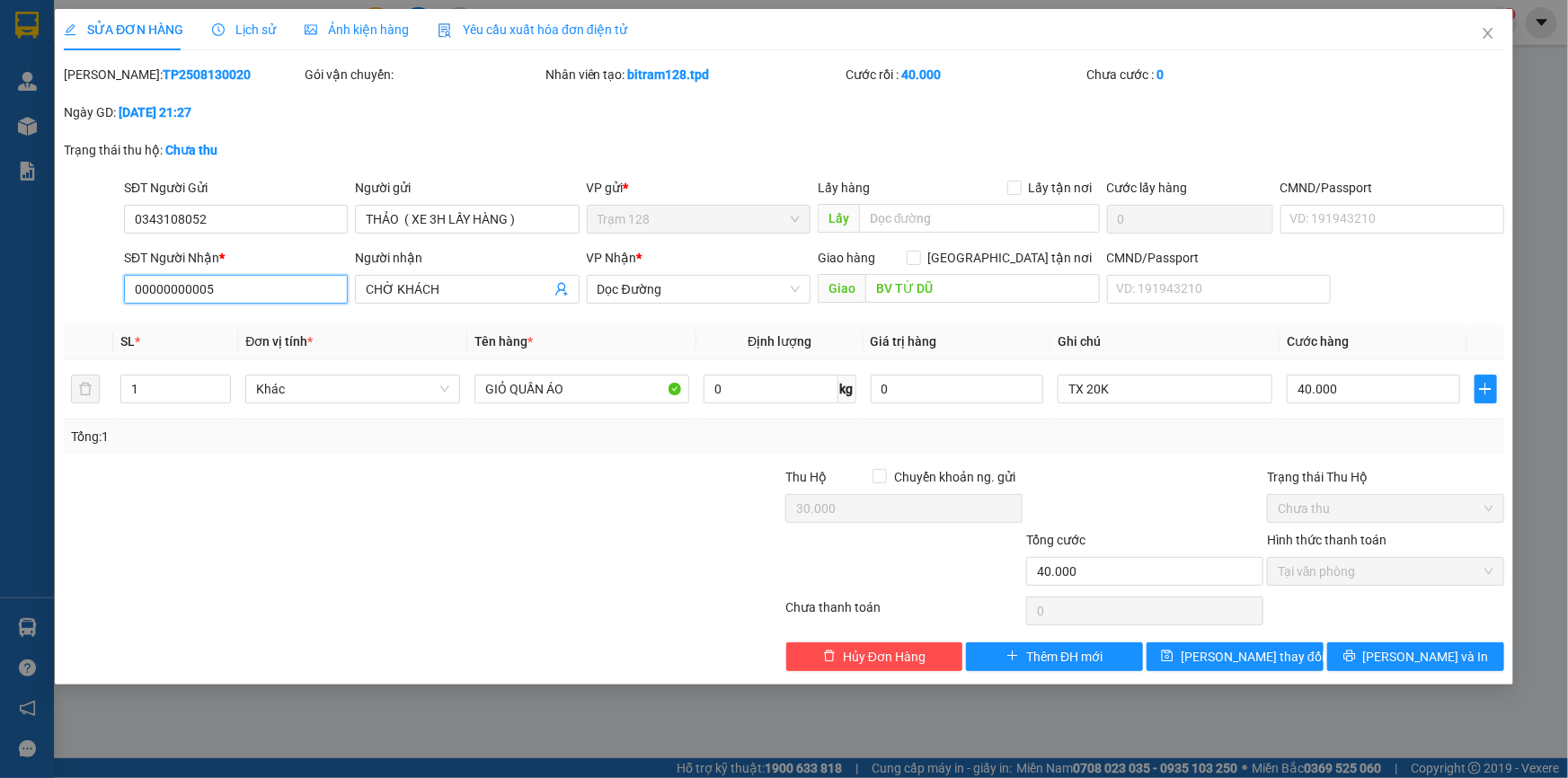
drag, startPoint x: 224, startPoint y: 287, endPoint x: 105, endPoint y: 308, distance: 120.8
click at [106, 308] on div "SĐT Người Nhận * 00000000005 00000000005 Người nhận CHỜ KHÁCH VP Nhận * Dọc Đườ…" at bounding box center [783, 279] width 1444 height 63
type input "0775626596"
drag, startPoint x: 398, startPoint y: 287, endPoint x: 320, endPoint y: 275, distance: 78.9
click at [320, 275] on div "SĐT Người Nhận * 0775626596 Người nhận CHỜ KHÁCH CHỜ KHÁCH VP Nhận * Dọc Đường …" at bounding box center [814, 279] width 1387 height 63
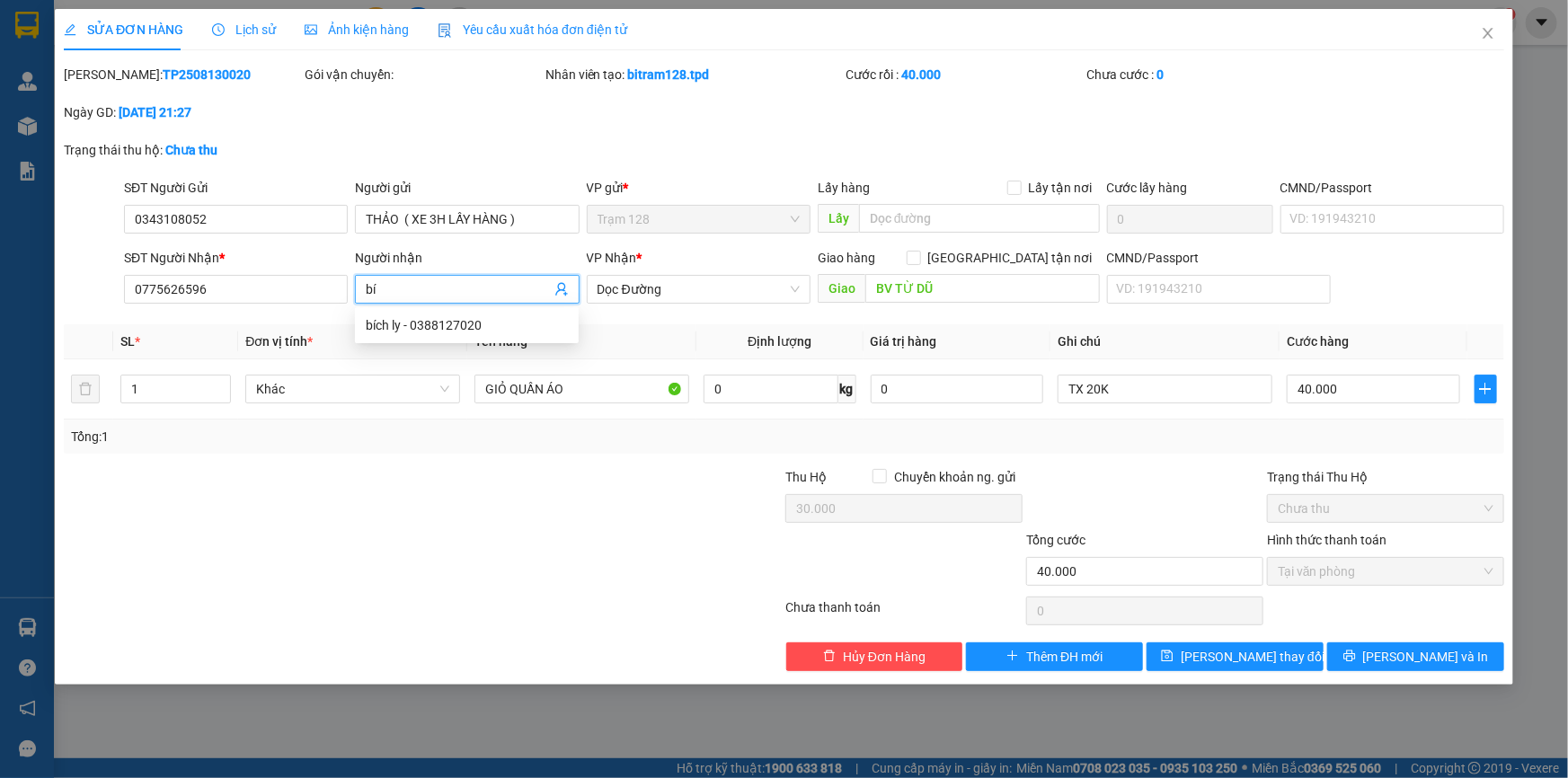
type input "b"
type input "BÍCH LY"
click at [607, 327] on th "Tên hàng *" at bounding box center [581, 342] width 229 height 35
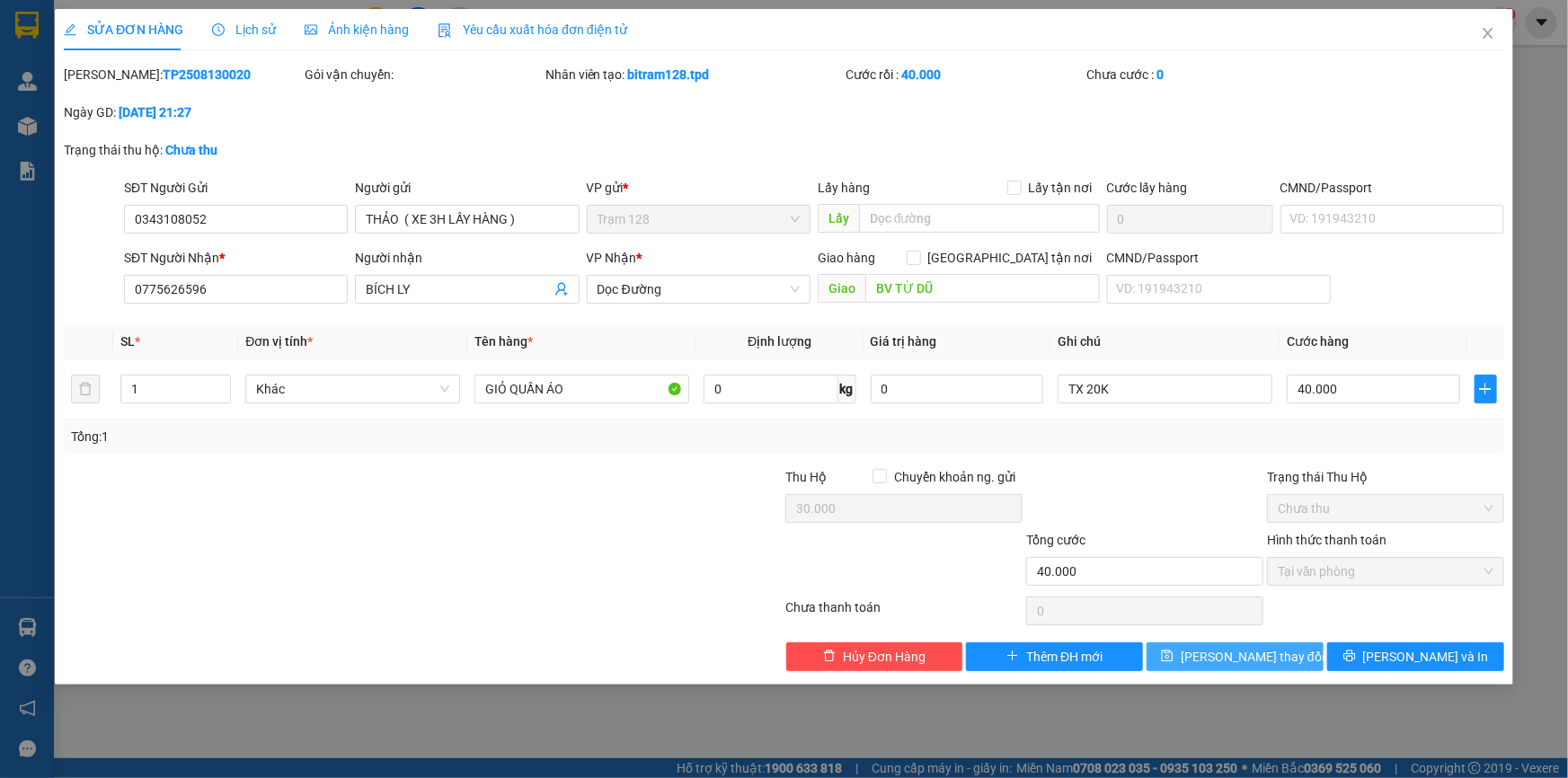
click at [1256, 661] on span "[PERSON_NAME] thay đổi" at bounding box center [1253, 656] width 144 height 20
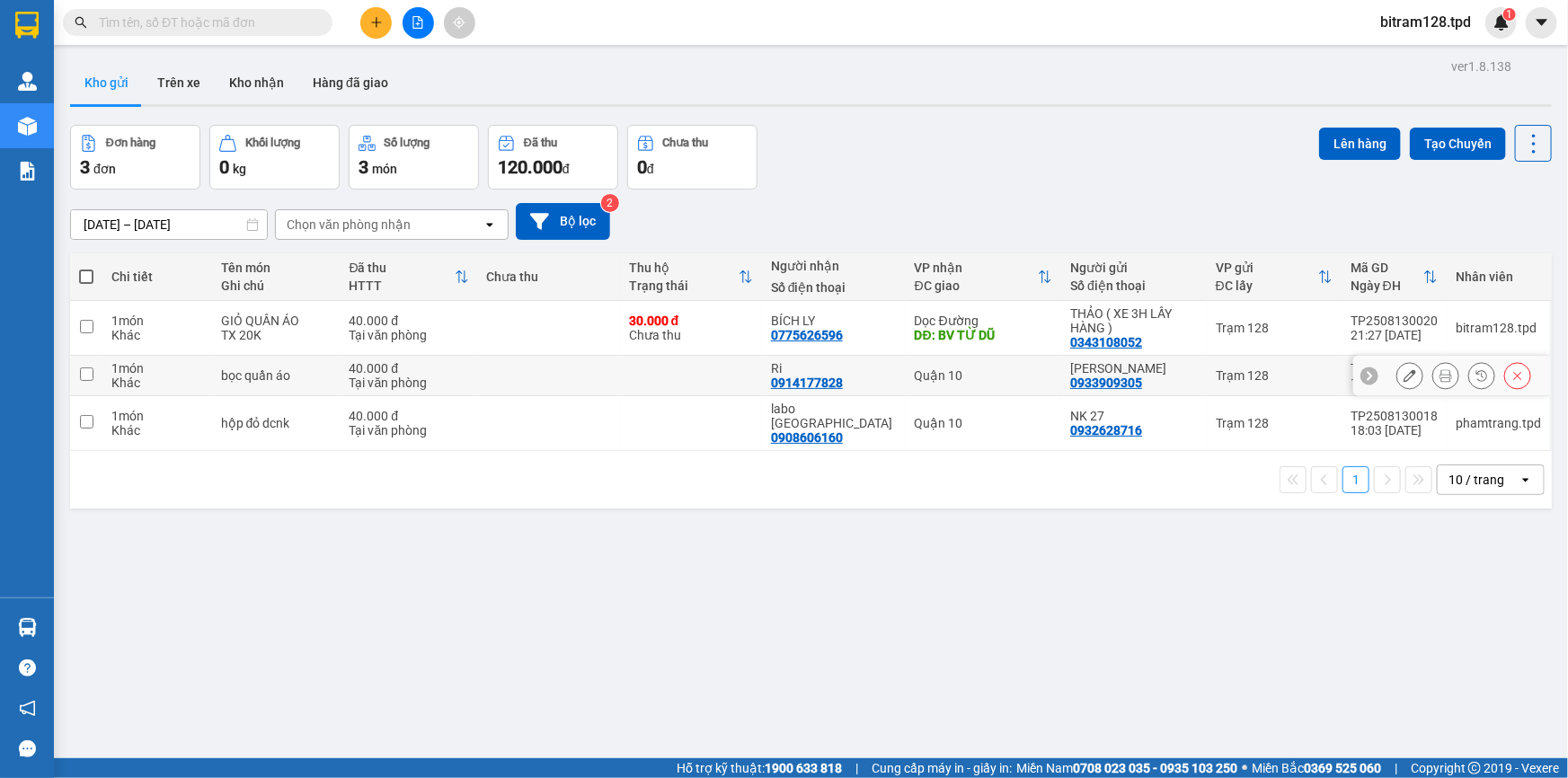
drag, startPoint x: 84, startPoint y: 374, endPoint x: 92, endPoint y: 395, distance: 22.5
click at [84, 376] on input "checkbox" at bounding box center [87, 374] width 13 height 13
checkbox input "true"
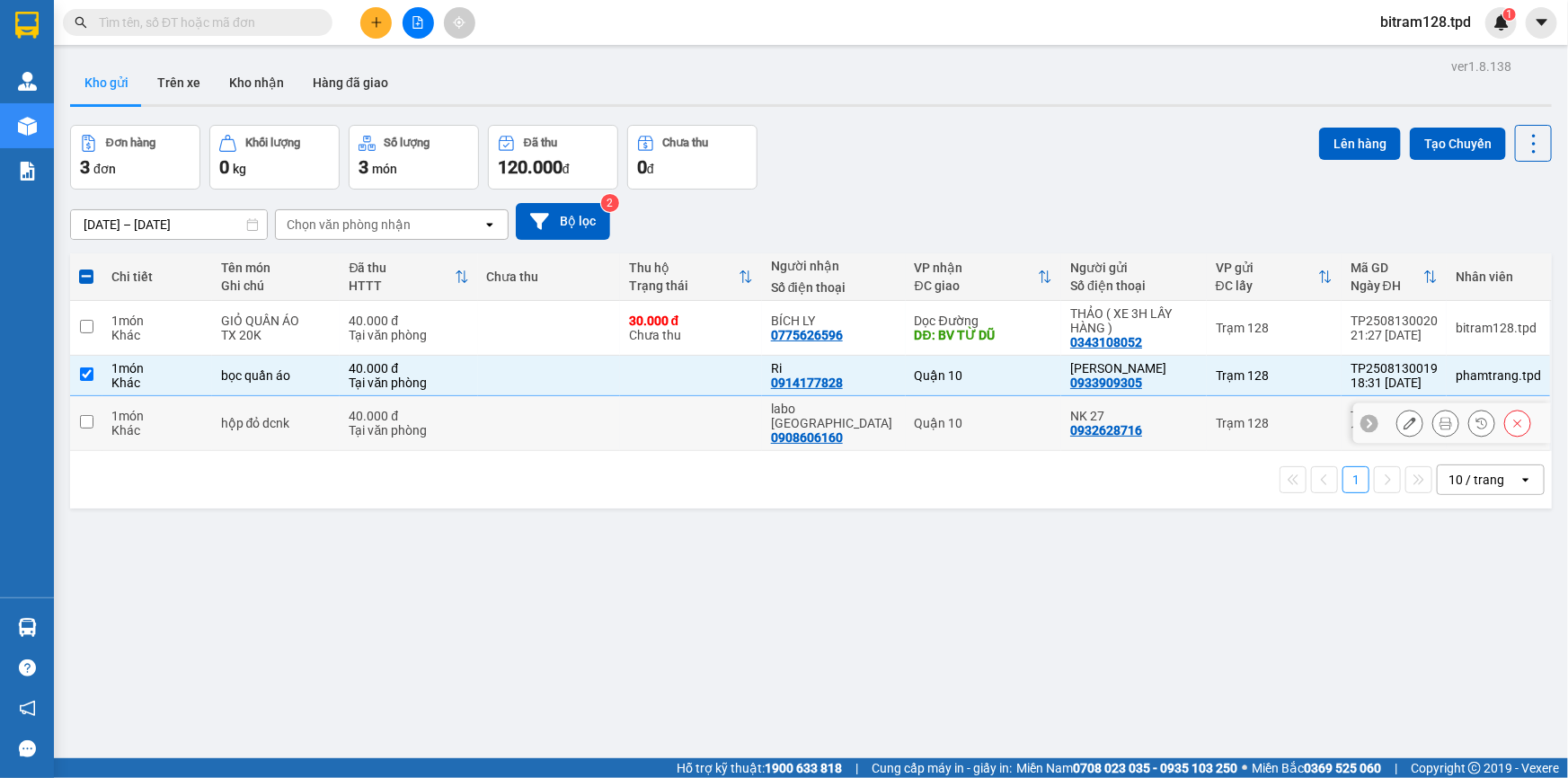
click at [91, 421] on td at bounding box center [86, 424] width 33 height 55
checkbox input "true"
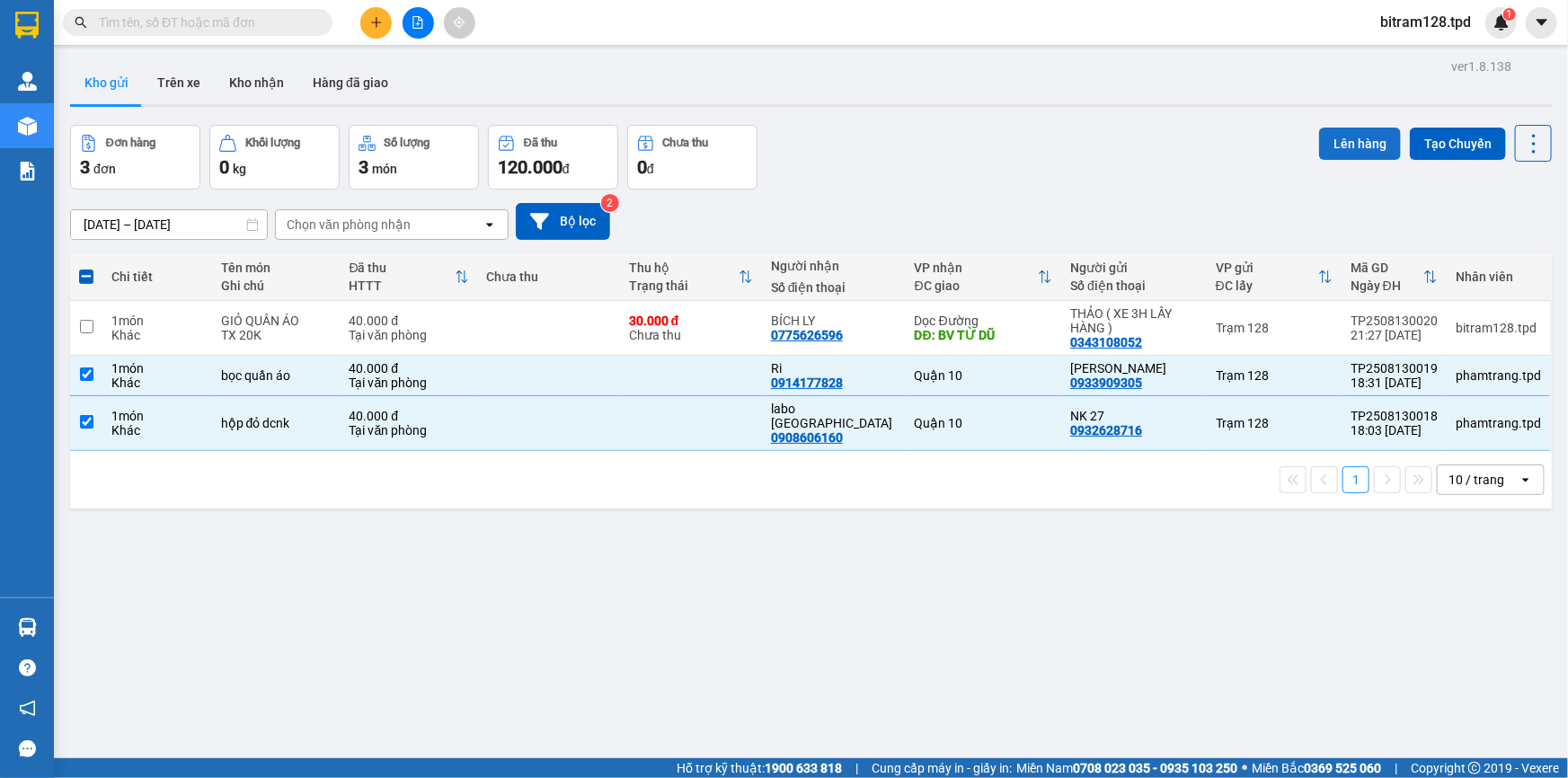
click at [1355, 144] on button "Lên hàng" at bounding box center [1360, 144] width 82 height 33
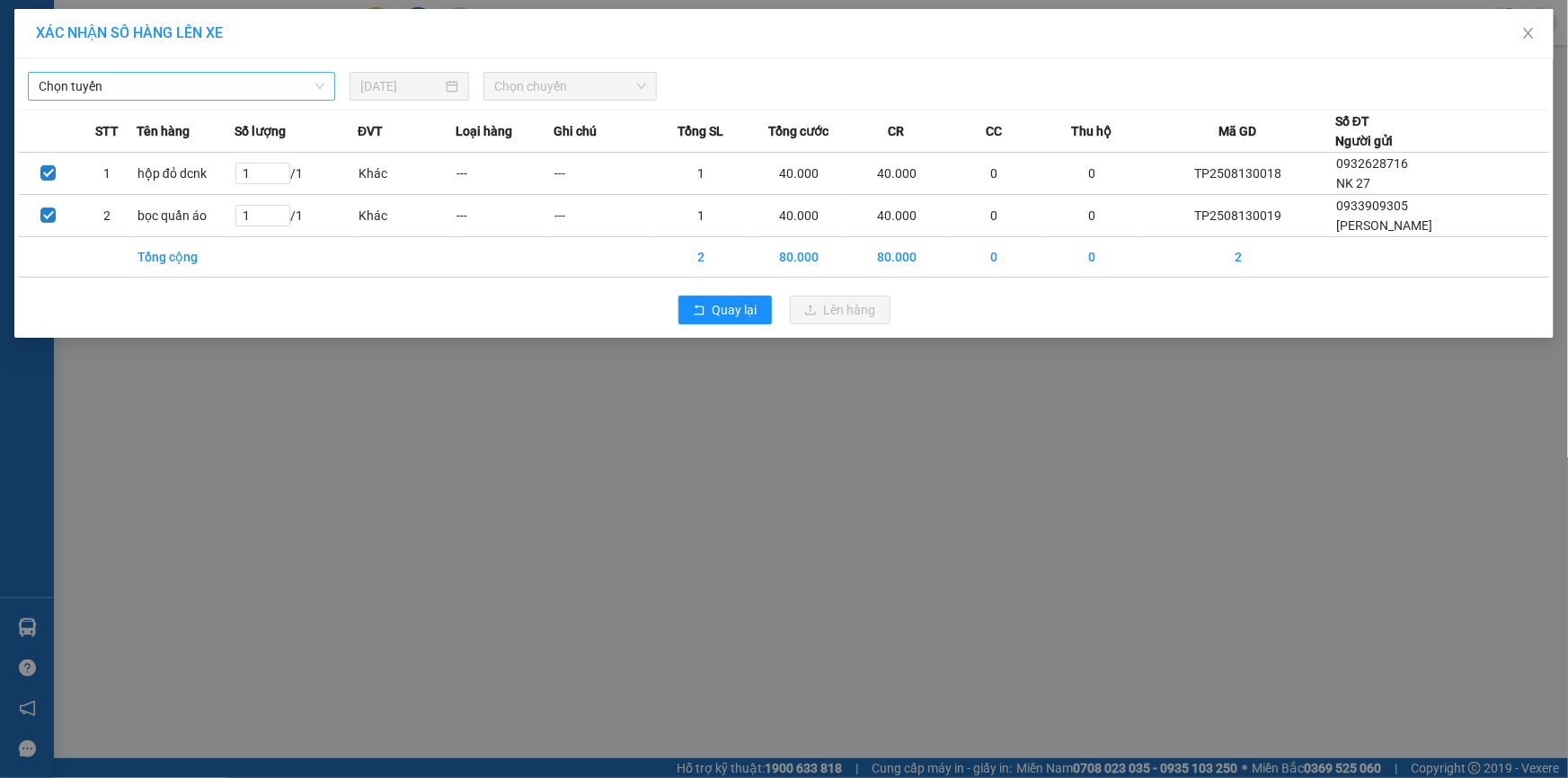
click at [169, 80] on span "Chọn tuyến" at bounding box center [181, 86] width 286 height 27
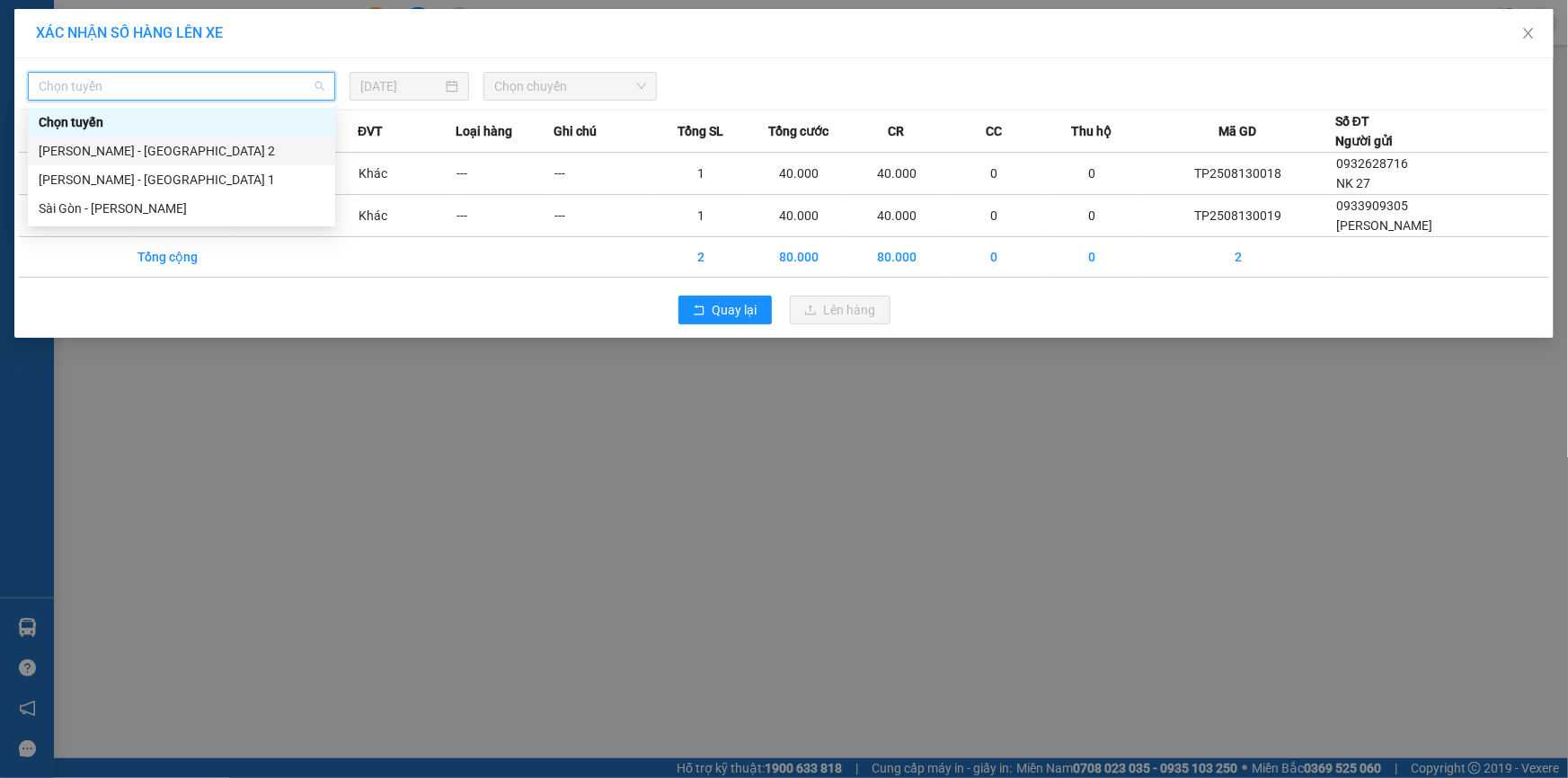
drag, startPoint x: 119, startPoint y: 149, endPoint x: 206, endPoint y: 154, distance: 87.1
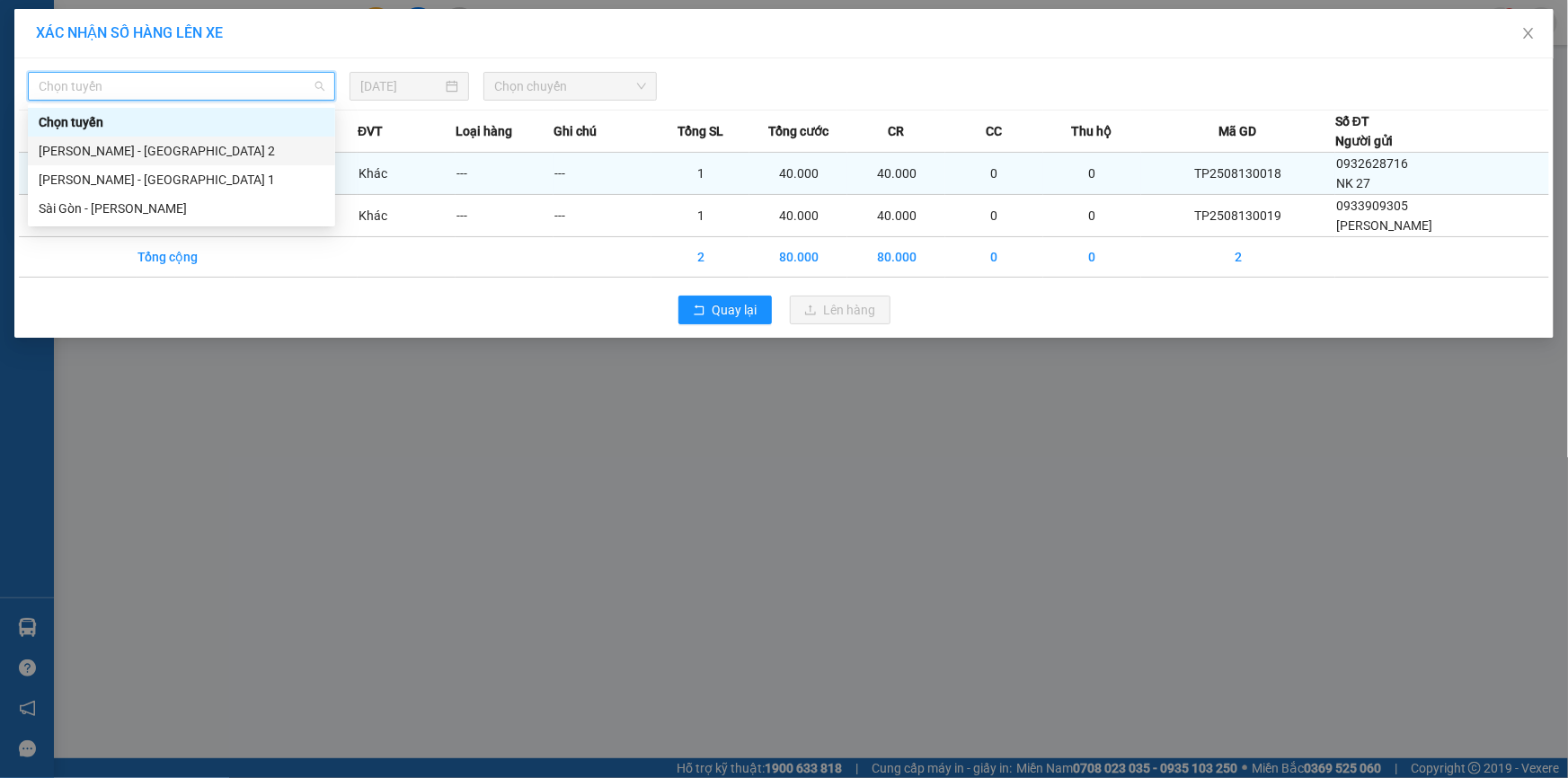
click at [122, 150] on div "[PERSON_NAME] - [GEOGRAPHIC_DATA] 2" at bounding box center [181, 150] width 286 height 20
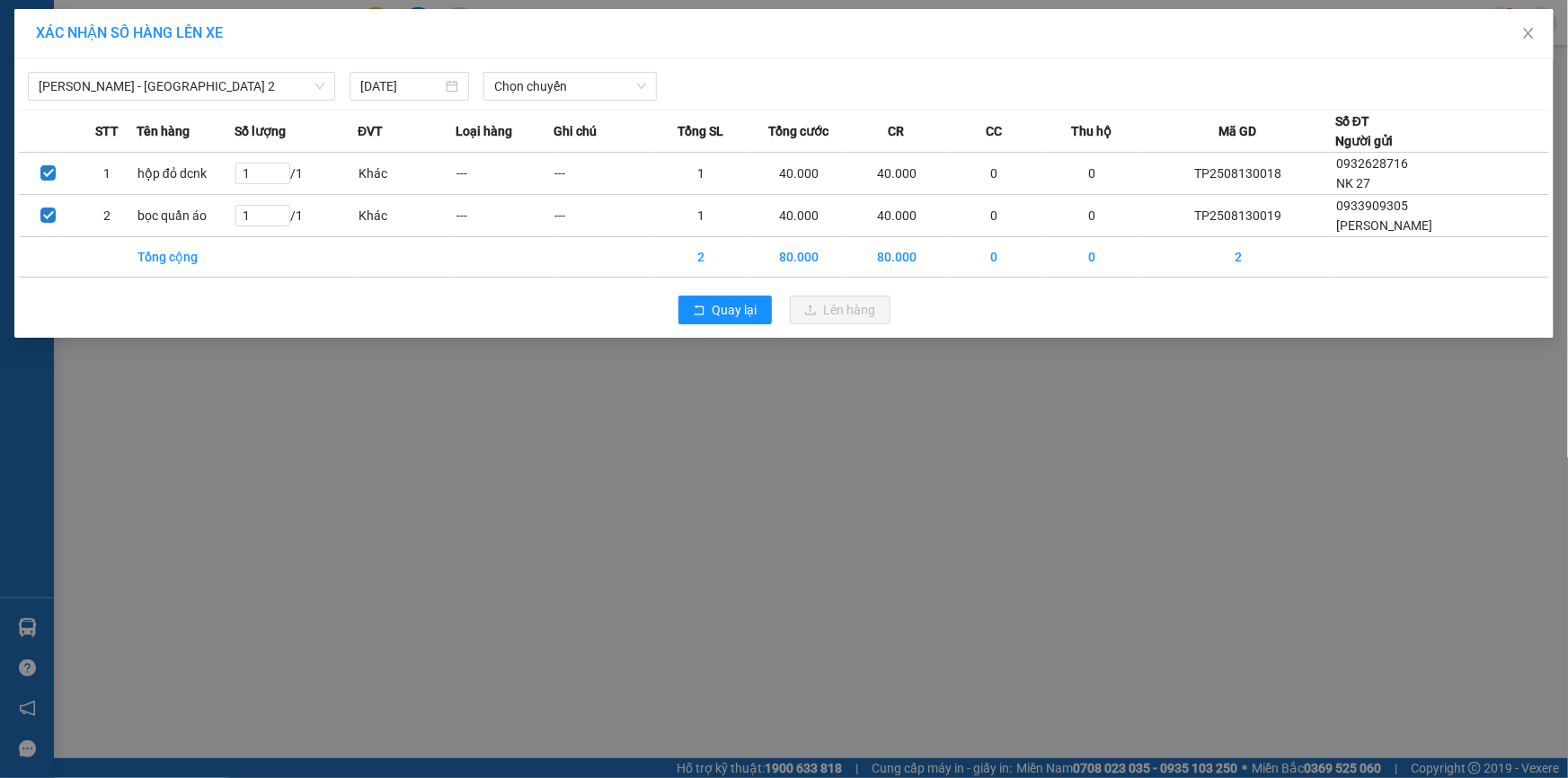
click at [566, 101] on div "Phương Lâm - [GEOGRAPHIC_DATA] 2 [DATE] Chọn chuyến STT Tên hàng Số lượng ĐVT L…" at bounding box center [783, 198] width 1539 height 279
drag, startPoint x: 566, startPoint y: 82, endPoint x: 583, endPoint y: 121, distance: 42.5
click at [568, 85] on span "Chọn chuyến" at bounding box center [569, 86] width 152 height 27
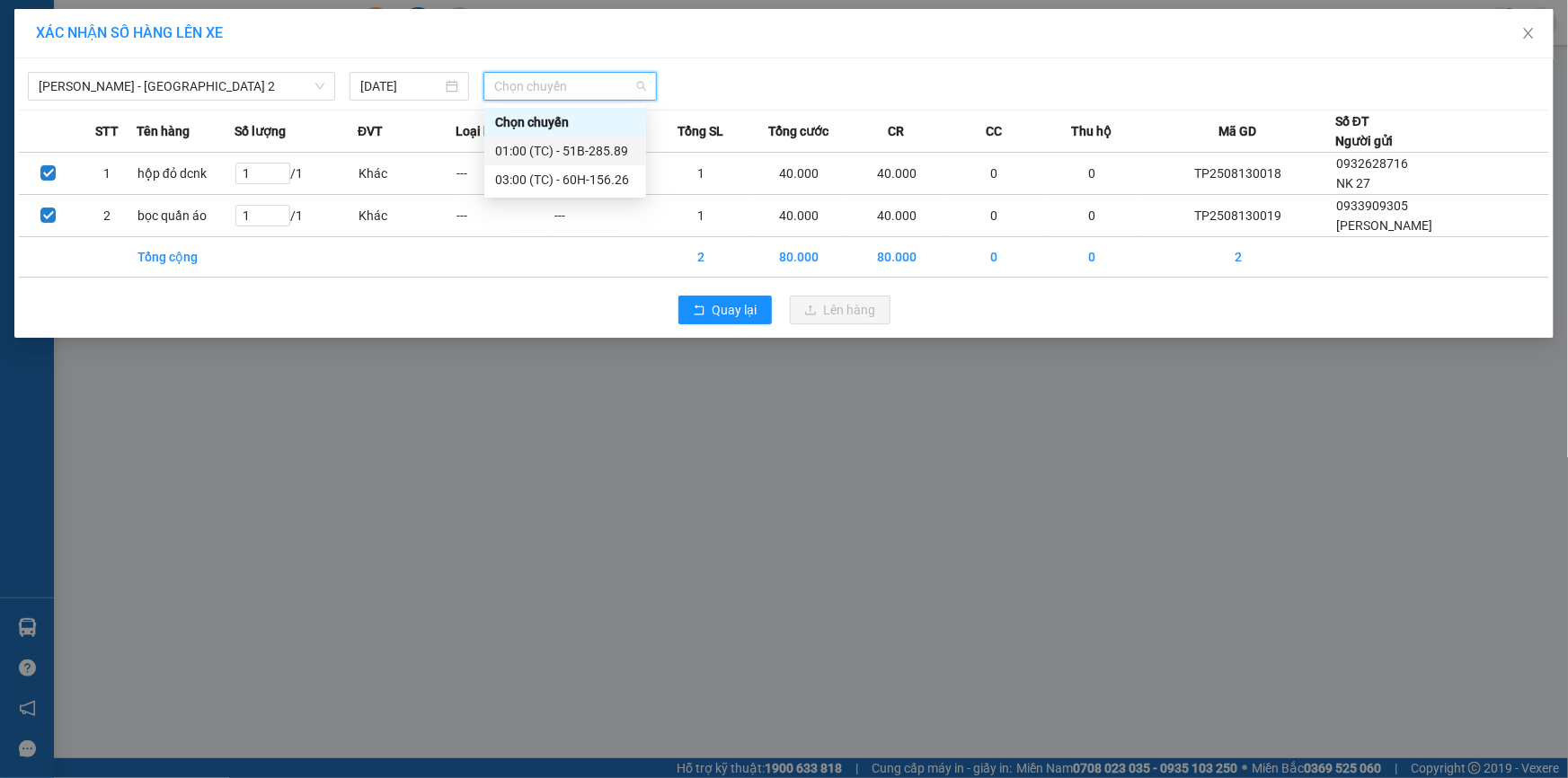
click at [578, 150] on div "01:00 (TC) - 51B-285.89" at bounding box center [565, 150] width 140 height 20
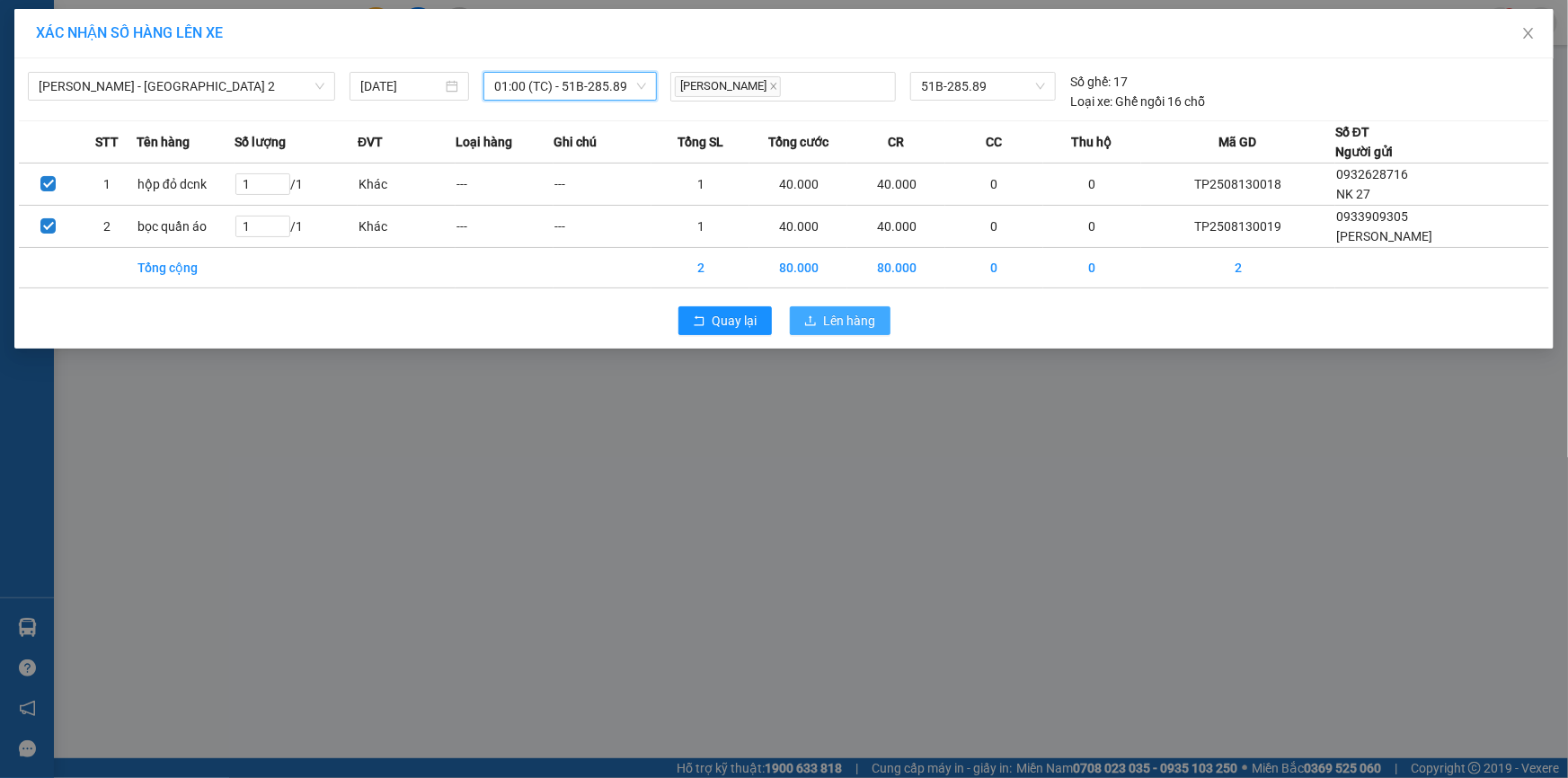
click at [837, 319] on span "Lên hàng" at bounding box center [850, 320] width 52 height 20
